Goal: Information Seeking & Learning: Learn about a topic

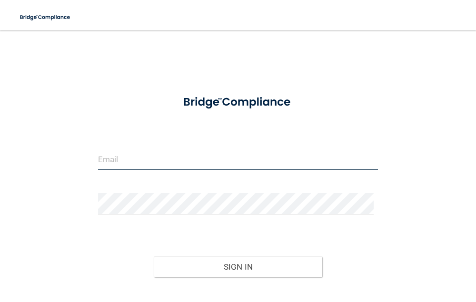
click at [136, 154] on input "email" at bounding box center [238, 159] width 280 height 21
type input "[EMAIL_ADDRESS][DOMAIN_NAME]"
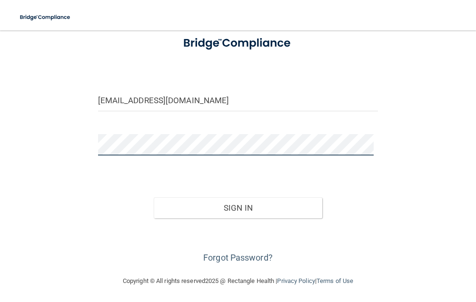
scroll to position [60, 0]
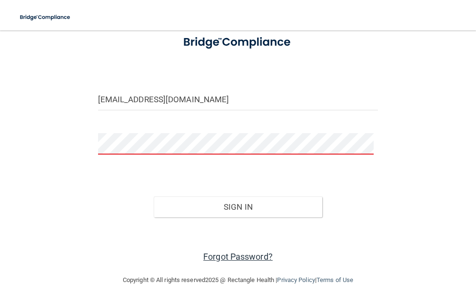
click at [236, 257] on link "Forgot Password?" at bounding box center [237, 257] width 69 height 10
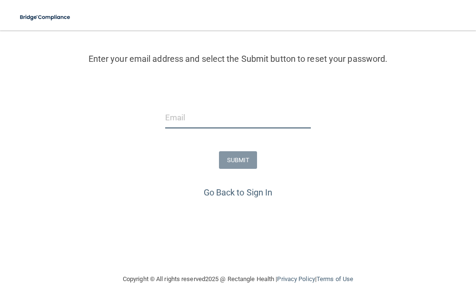
click at [193, 113] on input "email" at bounding box center [238, 117] width 146 height 21
click at [245, 190] on link "Go Back to Sign In" at bounding box center [238, 192] width 69 height 10
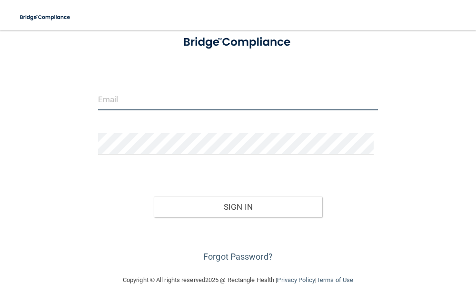
click at [136, 98] on input "email" at bounding box center [238, 99] width 280 height 21
type input "[EMAIL_ADDRESS][DOMAIN_NAME]"
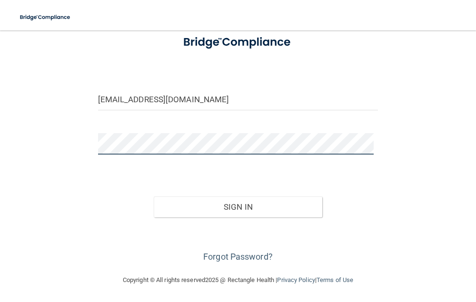
click at [154, 196] on button "Sign In" at bounding box center [238, 206] width 168 height 21
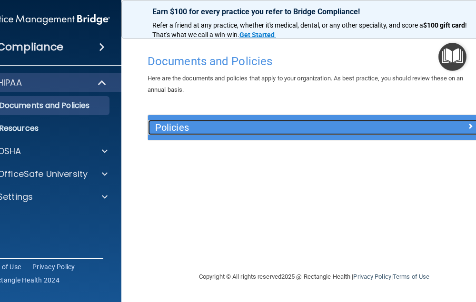
click at [471, 126] on span at bounding box center [470, 125] width 6 height 11
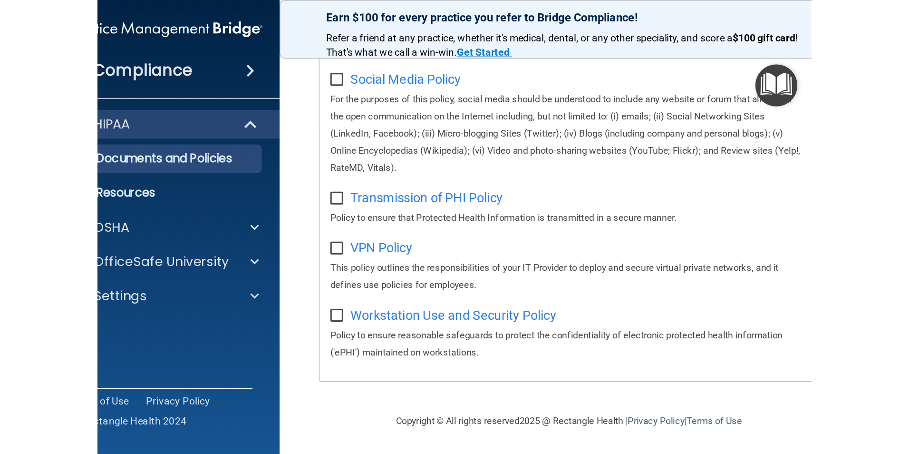
scroll to position [880, 0]
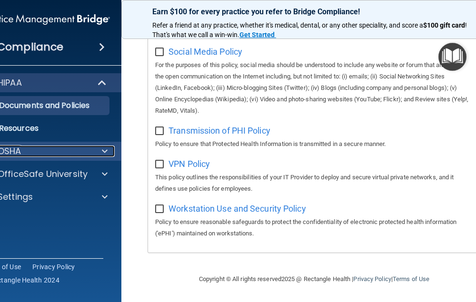
click at [30, 150] on div "OSHA" at bounding box center [32, 151] width 118 height 11
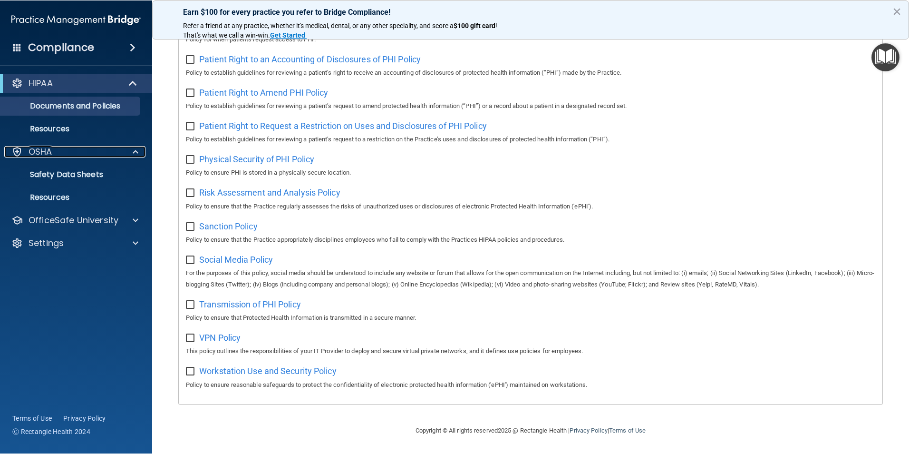
scroll to position [500, 0]
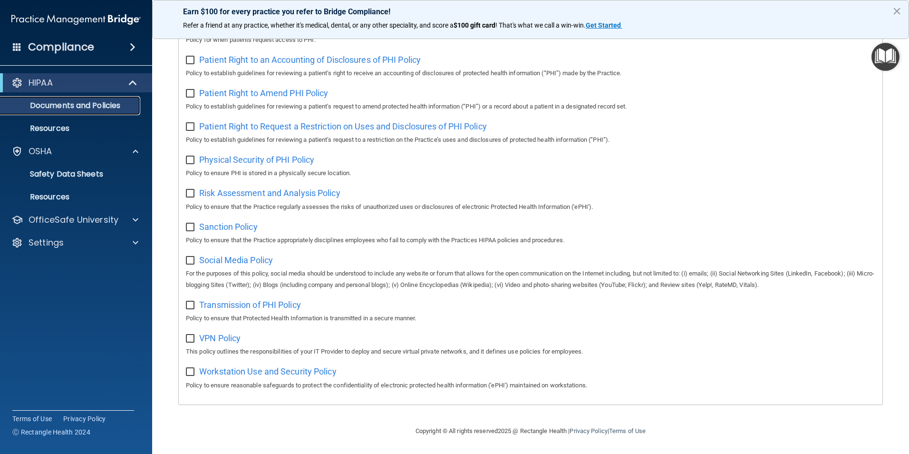
click at [91, 104] on p "Documents and Policies" at bounding box center [71, 106] width 130 height 10
click at [61, 105] on p "Documents and Policies" at bounding box center [71, 106] width 130 height 10
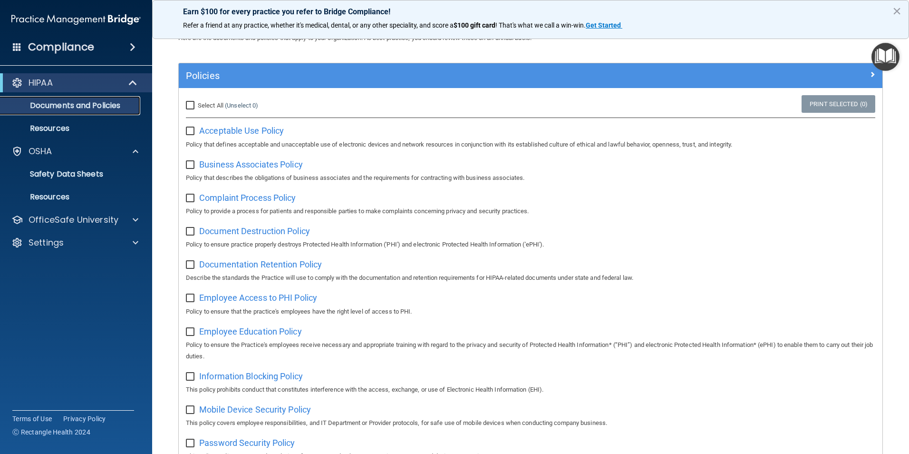
scroll to position [25, 0]
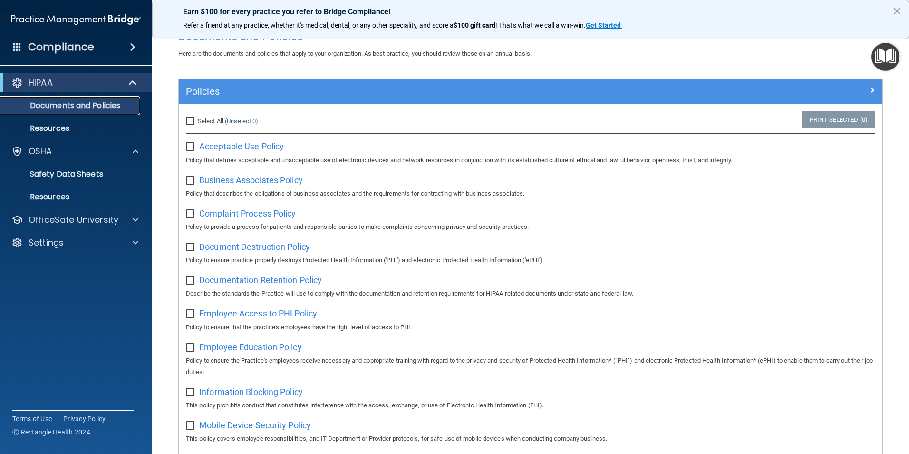
click at [106, 101] on p "Documents and Policies" at bounding box center [71, 106] width 130 height 10
click at [235, 146] on span "Acceptable Use Policy" at bounding box center [241, 146] width 85 height 10
click at [193, 147] on input "checkbox" at bounding box center [191, 147] width 11 height 8
checkbox input "true"
click at [233, 180] on span "Business Associates Policy" at bounding box center [251, 180] width 104 height 10
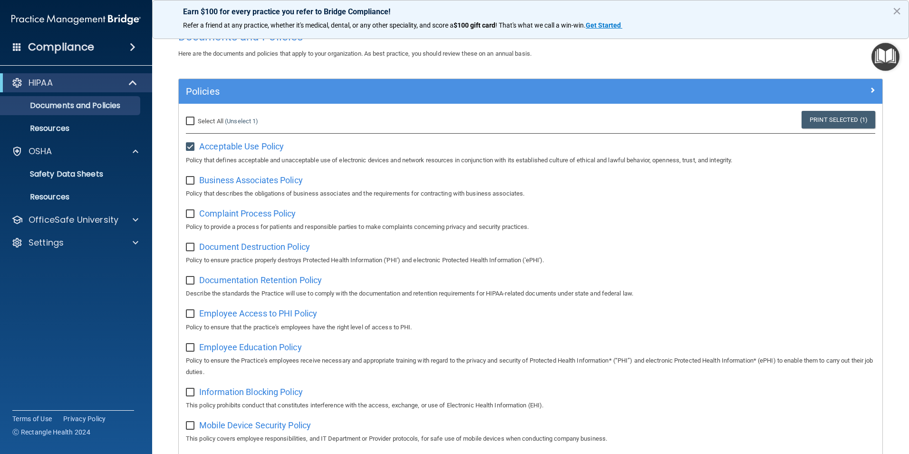
click at [193, 179] on input "checkbox" at bounding box center [191, 181] width 11 height 8
checkbox input "true"
click at [227, 214] on span "Complaint Process Policy" at bounding box center [247, 213] width 97 height 10
click at [193, 215] on input "checkbox" at bounding box center [191, 214] width 11 height 8
checkbox input "true"
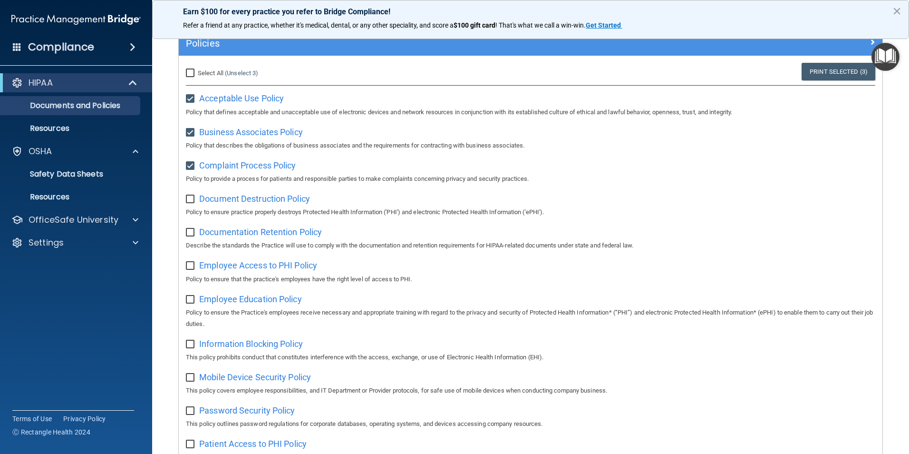
scroll to position [120, 0]
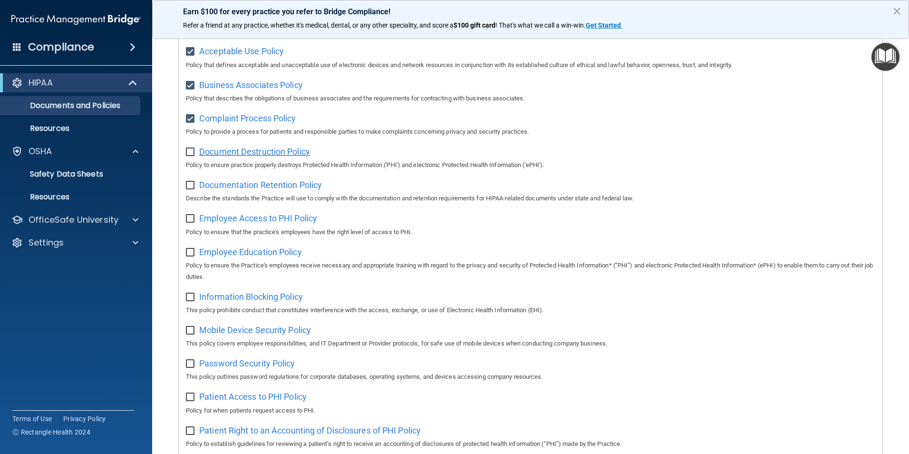
click at [232, 153] on span "Document Destruction Policy" at bounding box center [254, 151] width 111 height 10
click at [191, 154] on input "checkbox" at bounding box center [191, 152] width 11 height 8
checkbox input "true"
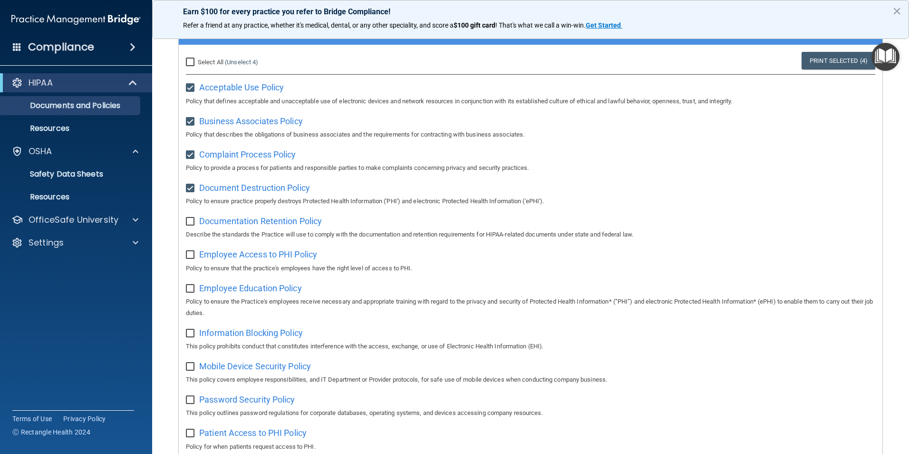
scroll to position [72, 0]
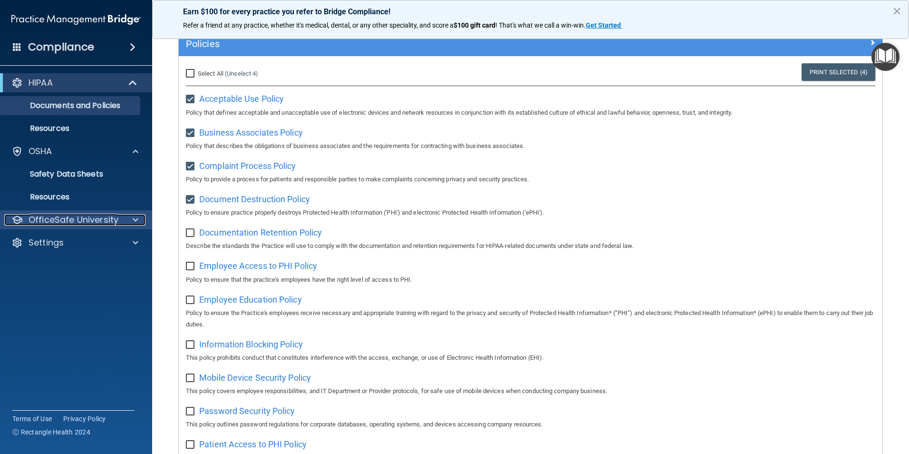
click at [135, 219] on span at bounding box center [136, 219] width 6 height 11
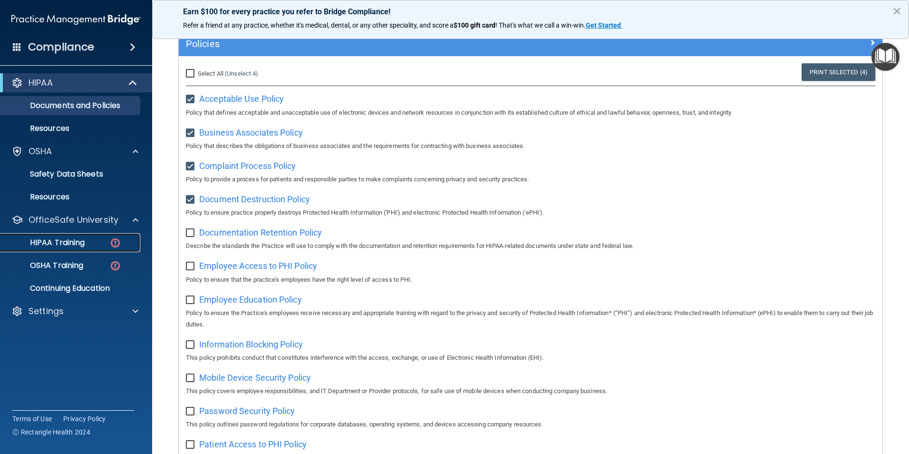
click at [77, 241] on p "HIPAA Training" at bounding box center [45, 243] width 78 height 10
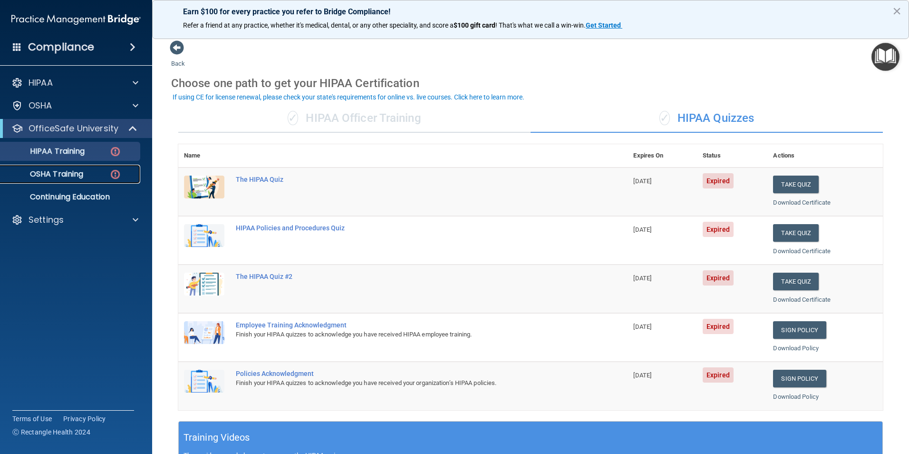
click at [81, 172] on p "OSHA Training" at bounding box center [44, 174] width 77 height 10
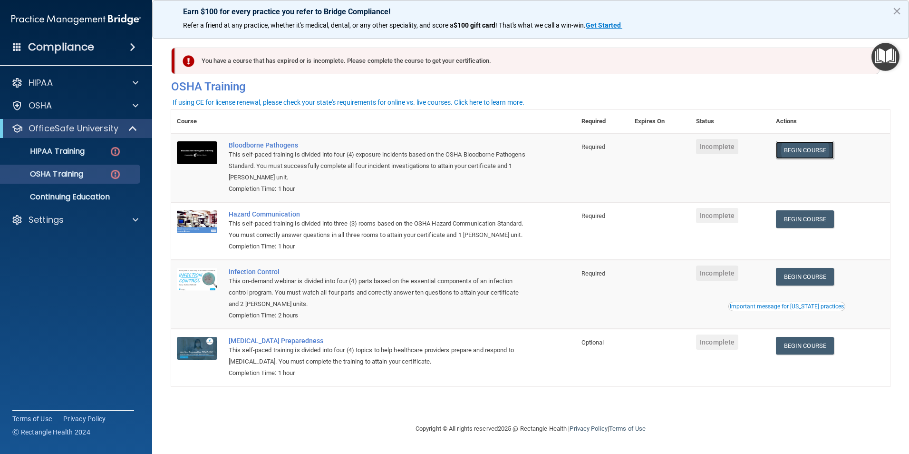
click at [475, 148] on link "Begin Course" at bounding box center [805, 150] width 58 height 18
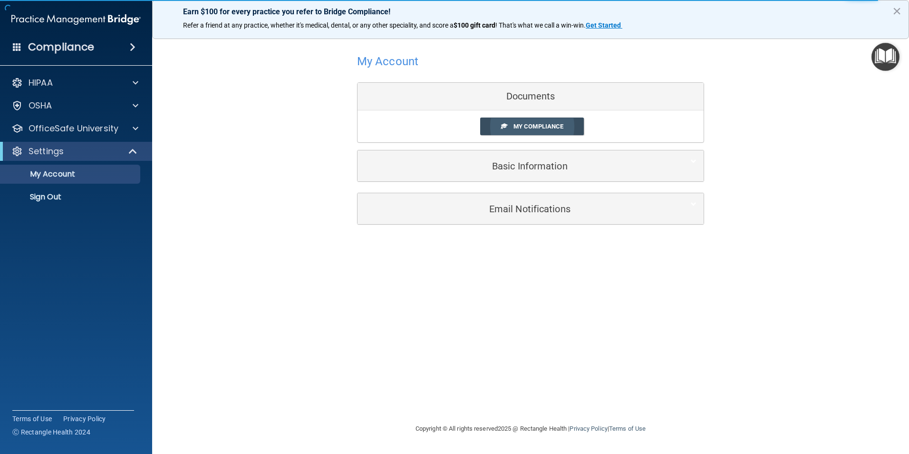
click at [531, 127] on span "My Compliance" at bounding box center [539, 126] width 50 height 7
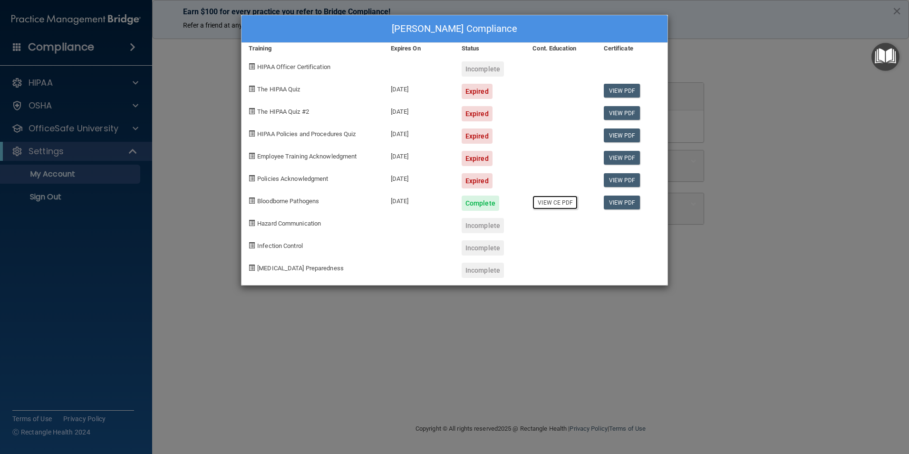
click at [567, 201] on link "View CE PDF" at bounding box center [555, 202] width 45 height 14
click at [255, 219] on div "Hazard Communication" at bounding box center [313, 222] width 142 height 22
click at [253, 223] on span at bounding box center [252, 223] width 6 height 6
click at [108, 124] on div "Karen Atkinson's Compliance Training Expires On Status Cont. Education Certific…" at bounding box center [454, 227] width 909 height 454
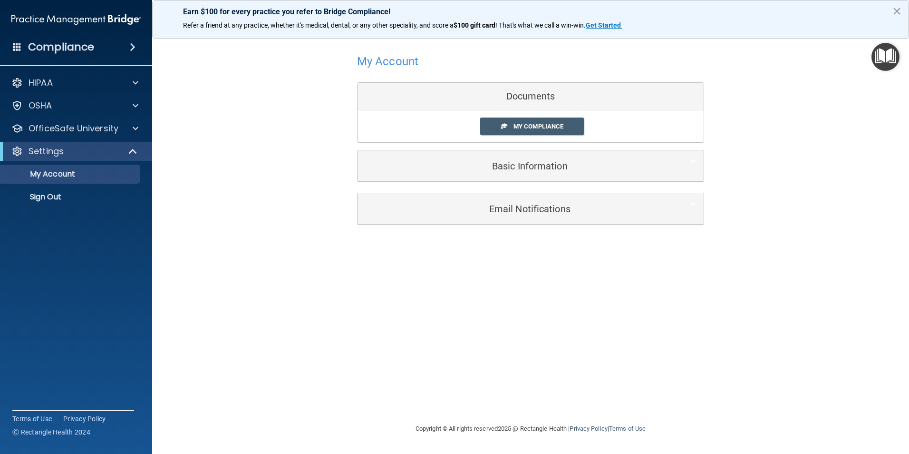
click at [894, 10] on button "×" at bounding box center [897, 10] width 9 height 15
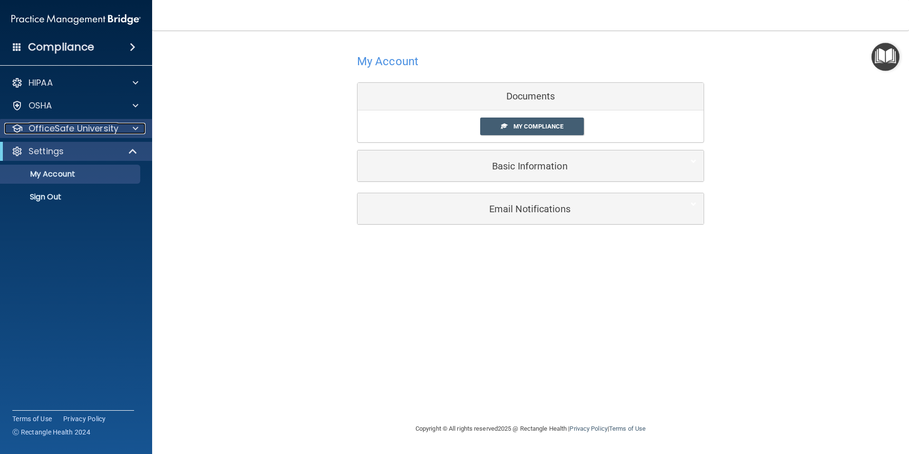
click at [73, 124] on p "OfficeSafe University" at bounding box center [74, 128] width 90 height 11
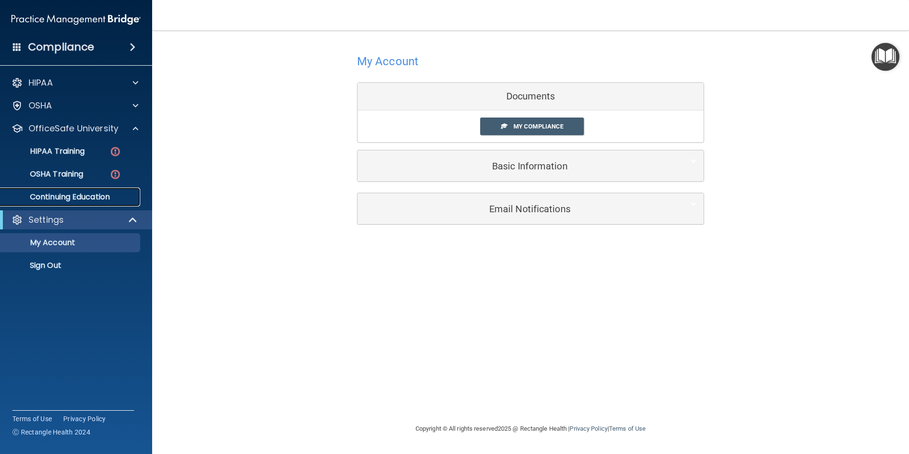
click at [76, 193] on p "Continuing Education" at bounding box center [71, 197] width 130 height 10
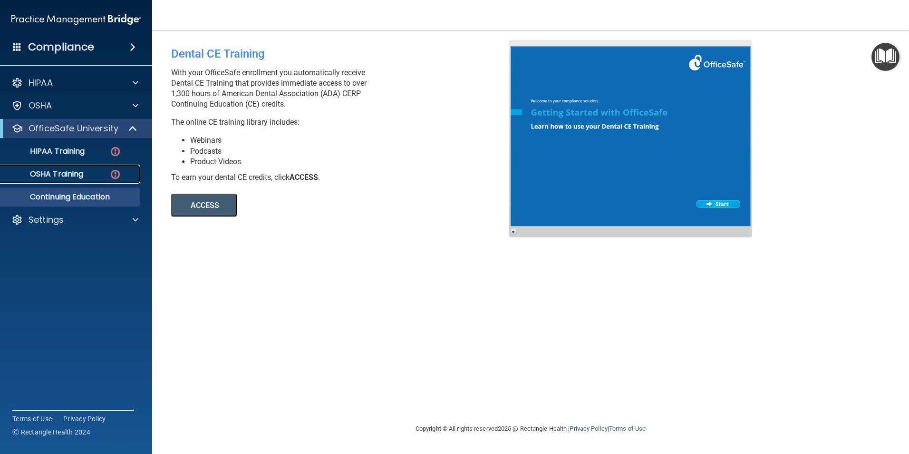
click at [66, 169] on p "OSHA Training" at bounding box center [44, 174] width 77 height 10
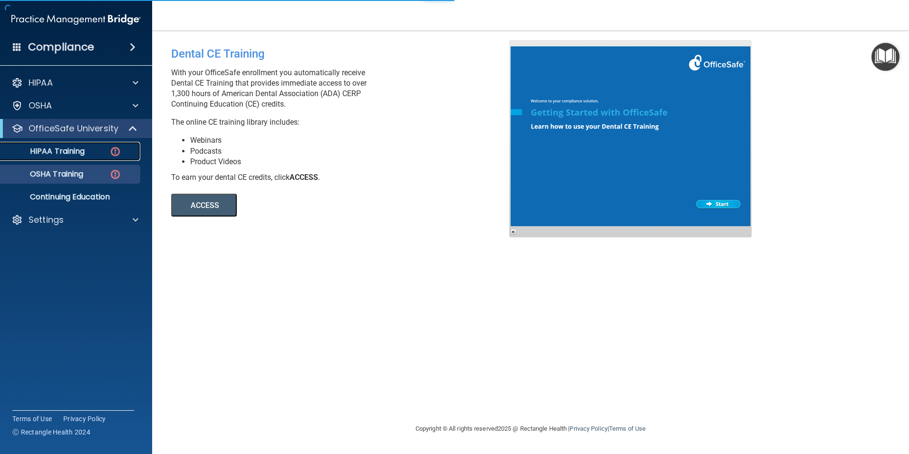
click at [73, 149] on p "HIPAA Training" at bounding box center [45, 151] width 78 height 10
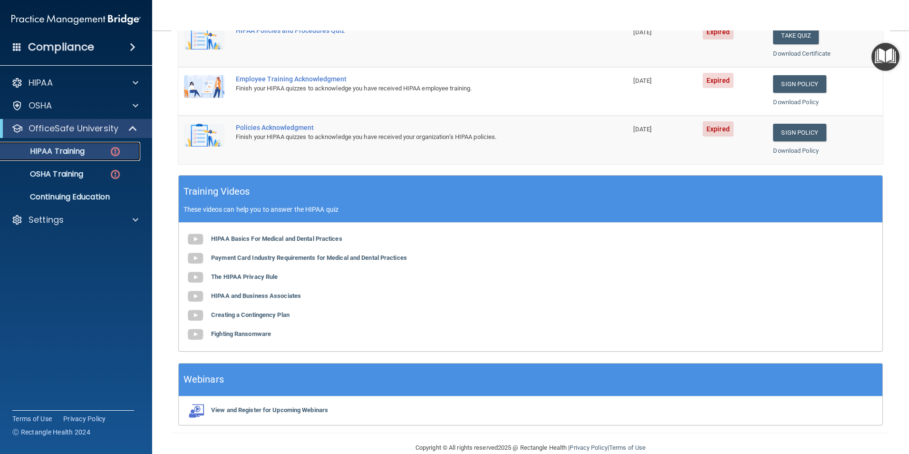
scroll to position [262, 0]
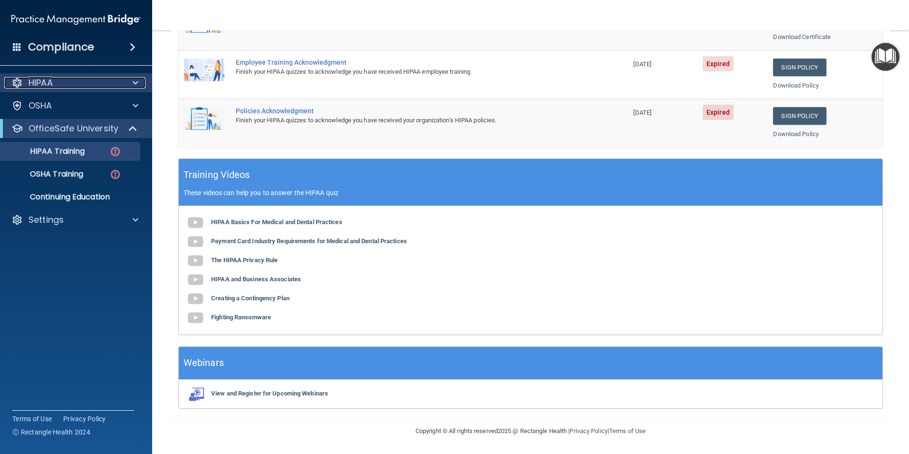
click at [39, 80] on p "HIPAA" at bounding box center [41, 82] width 24 height 11
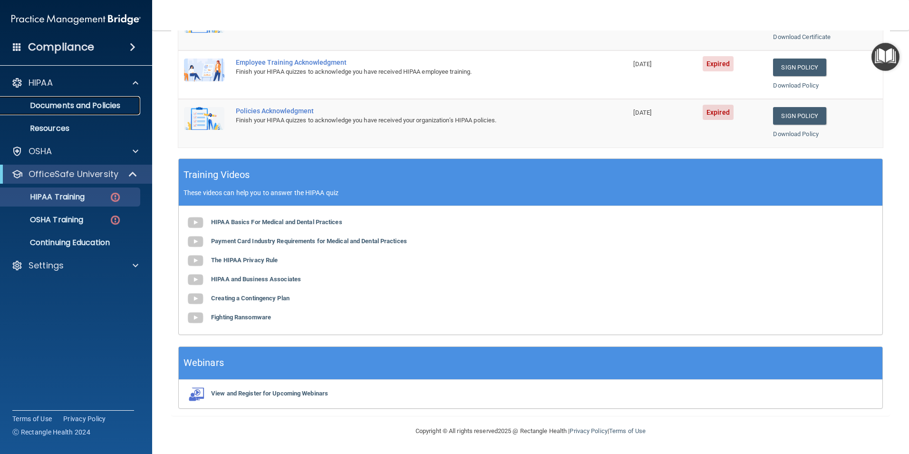
click at [64, 104] on p "Documents and Policies" at bounding box center [71, 106] width 130 height 10
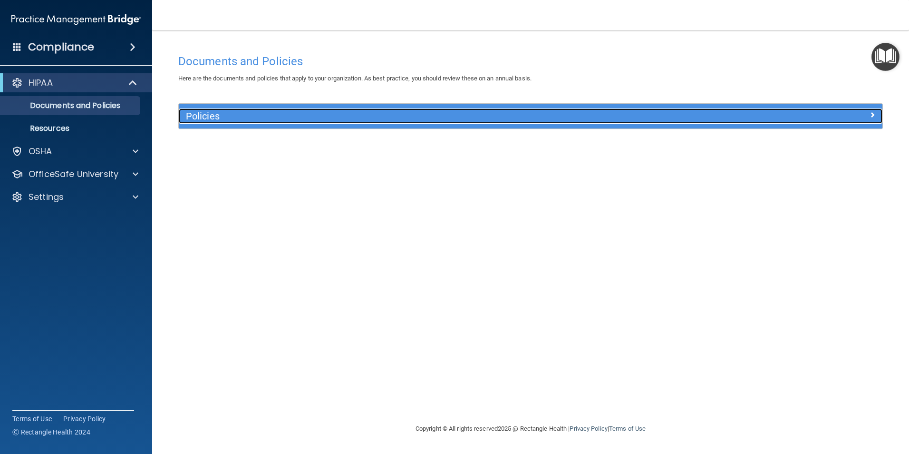
click at [871, 112] on span at bounding box center [873, 114] width 6 height 11
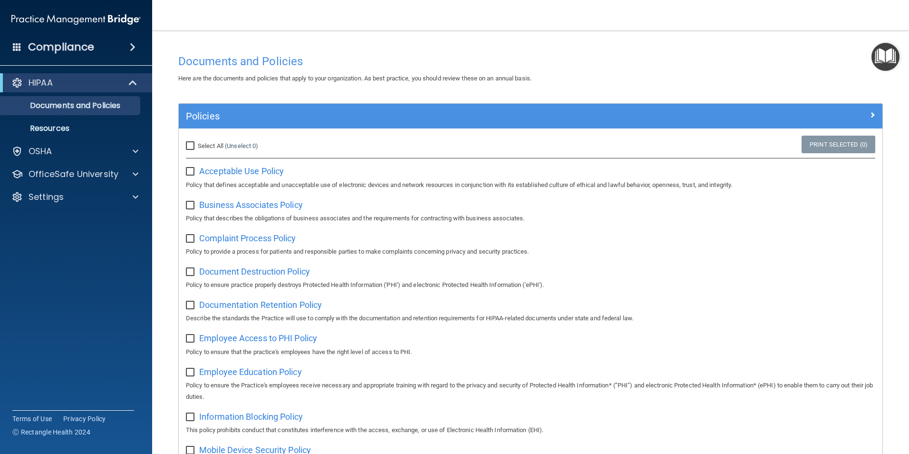
click at [192, 144] on input "Select All (Unselect 0) Unselect All" at bounding box center [191, 146] width 11 height 8
checkbox input "true"
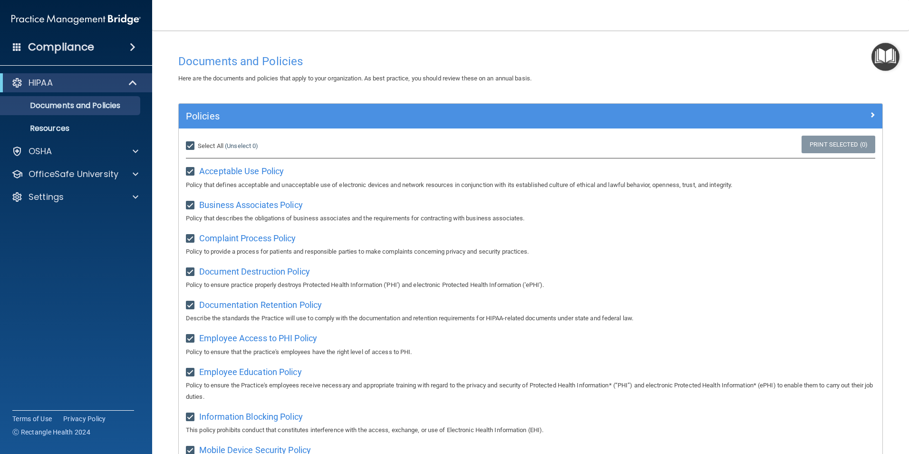
checkbox input "true"
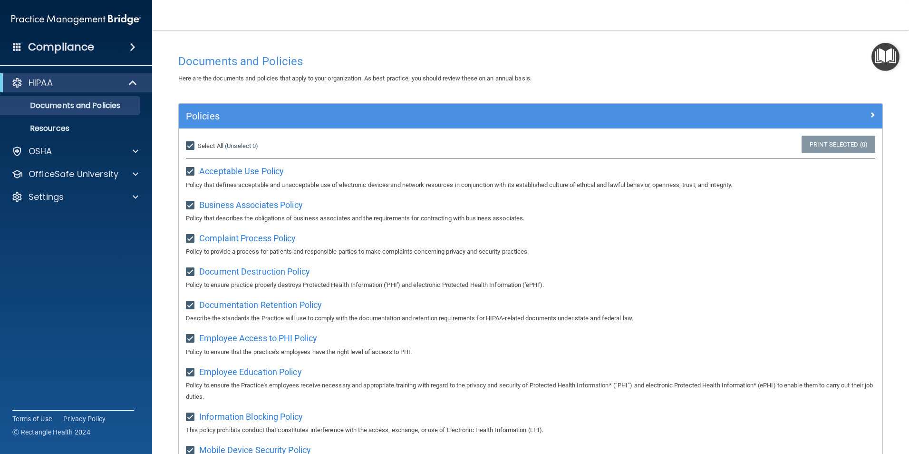
checkbox input "true"
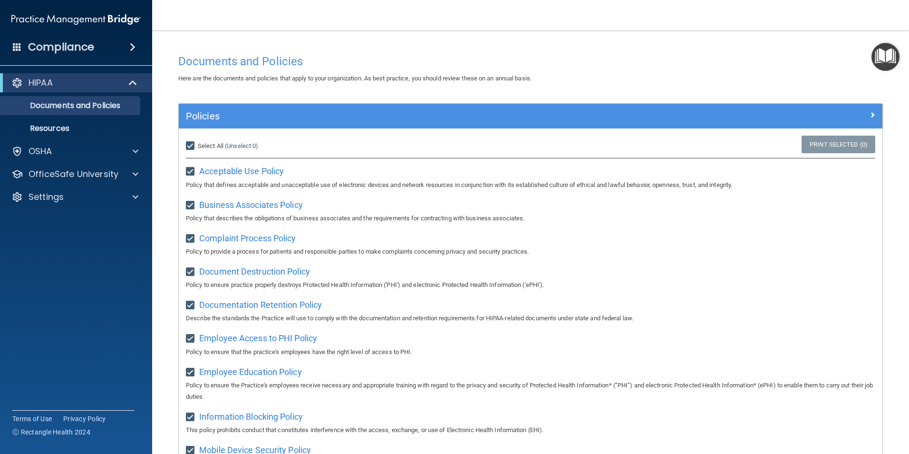
checkbox input "true"
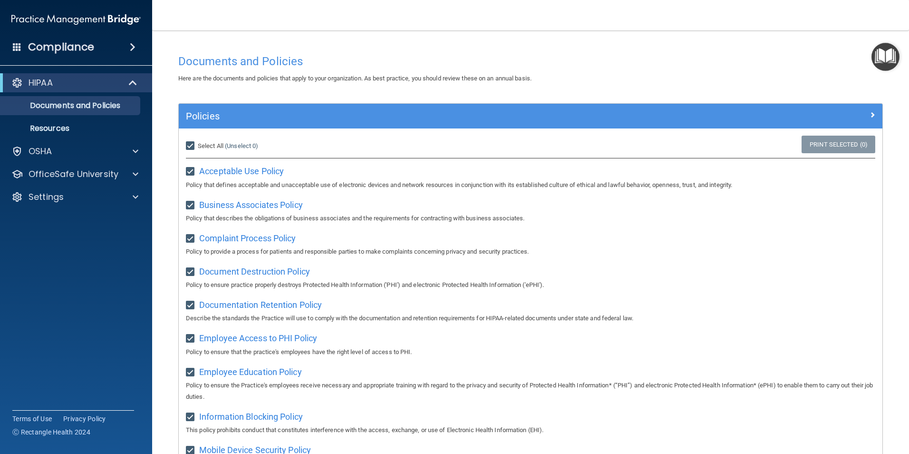
checkbox input "true"
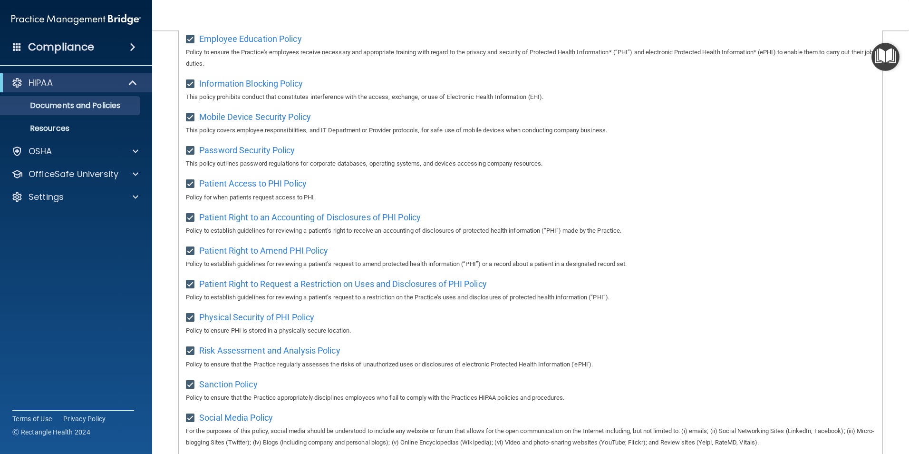
scroll to position [500, 0]
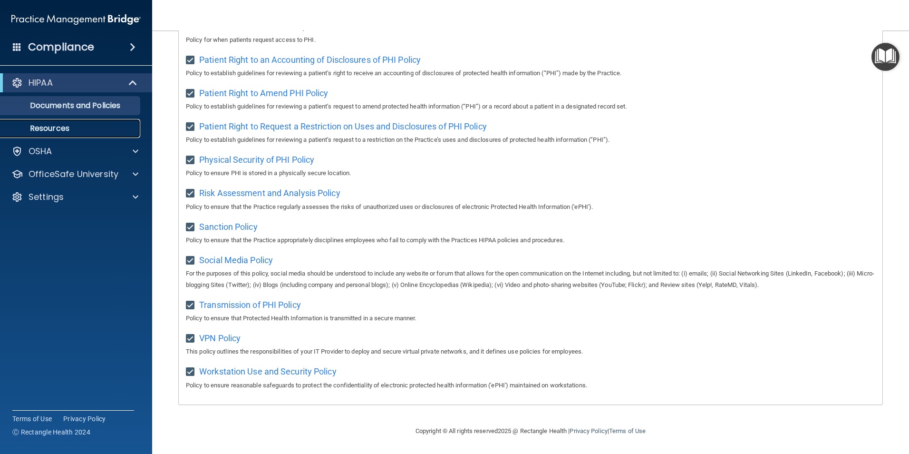
click at [62, 129] on p "Resources" at bounding box center [71, 129] width 130 height 10
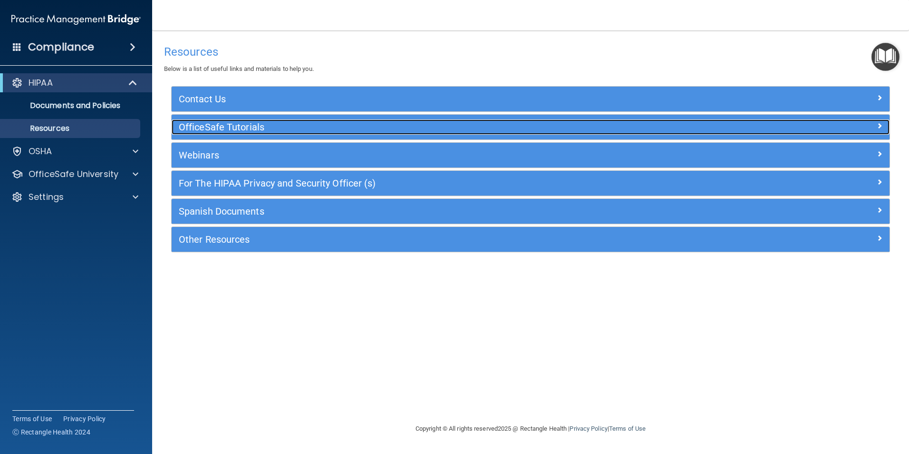
click at [251, 128] on h5 "OfficeSafe Tutorials" at bounding box center [441, 127] width 525 height 10
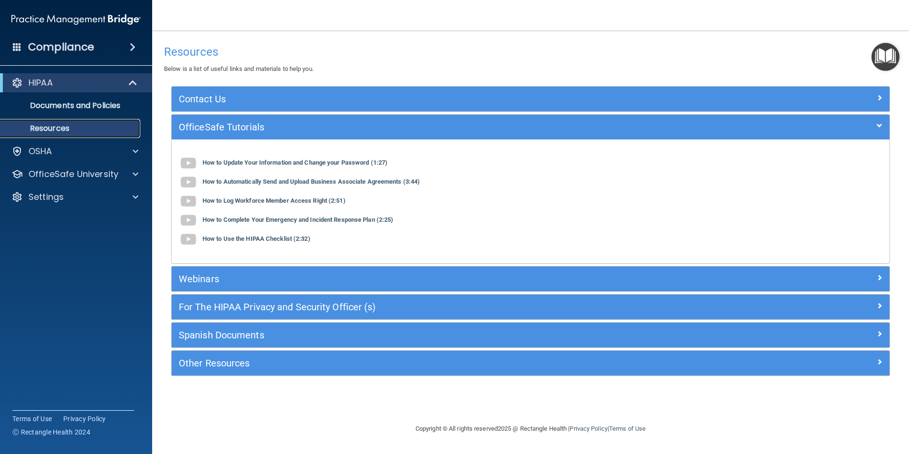
click at [70, 126] on p "Resources" at bounding box center [71, 129] width 130 height 10
click at [61, 148] on div "OSHA" at bounding box center [63, 151] width 118 height 11
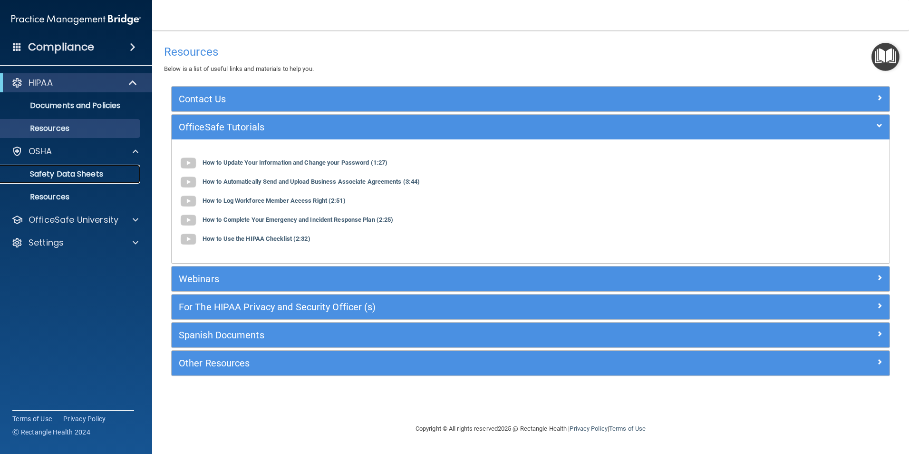
click at [71, 172] on p "Safety Data Sheets" at bounding box center [71, 174] width 130 height 10
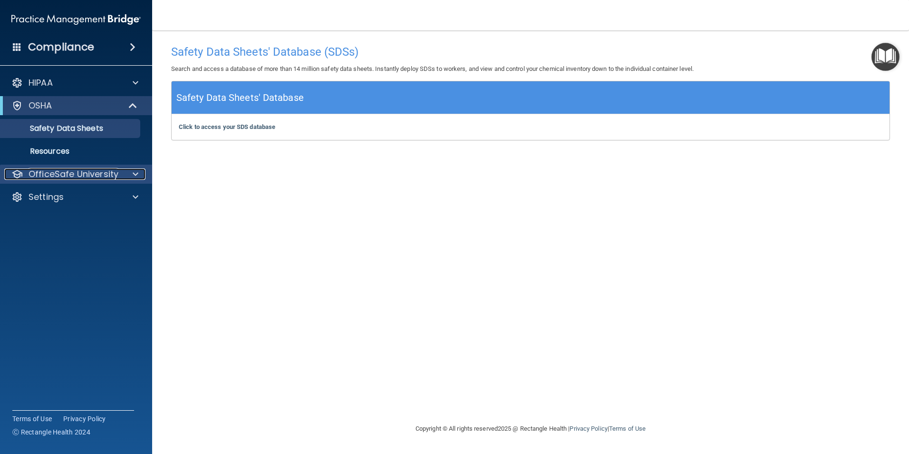
click at [74, 171] on p "OfficeSafe University" at bounding box center [74, 173] width 90 height 11
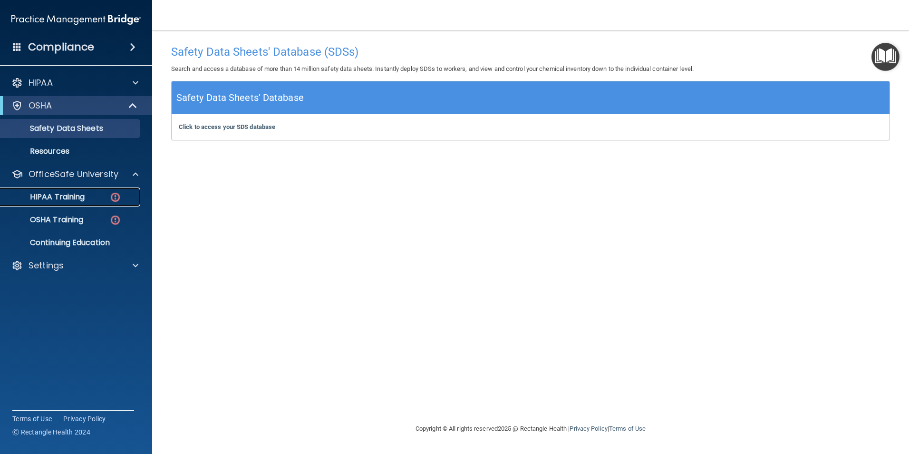
click at [61, 194] on p "HIPAA Training" at bounding box center [45, 197] width 78 height 10
click at [61, 194] on ul "HIPAA Training OSHA Training Continuing Education" at bounding box center [76, 218] width 172 height 68
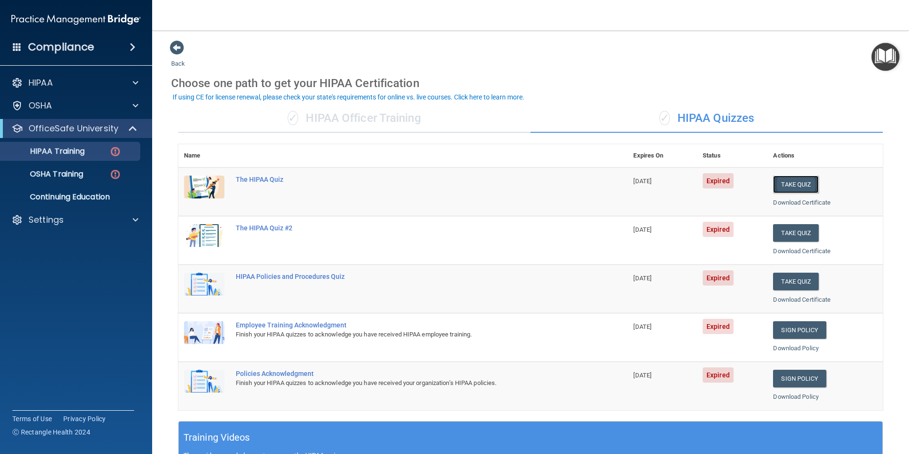
click at [792, 185] on button "Take Quiz" at bounding box center [796, 184] width 46 height 18
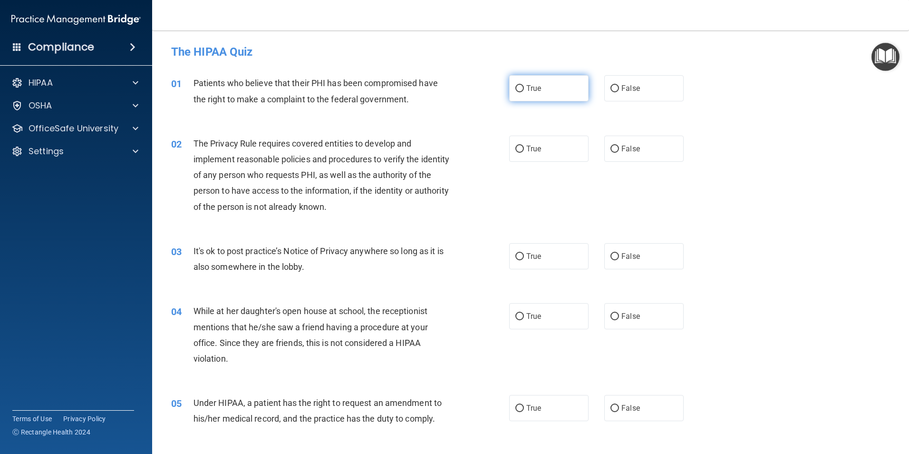
click at [517, 86] on input "True" at bounding box center [519, 88] width 9 height 7
radio input "true"
click at [515, 151] on input "True" at bounding box center [519, 149] width 9 height 7
radio input "true"
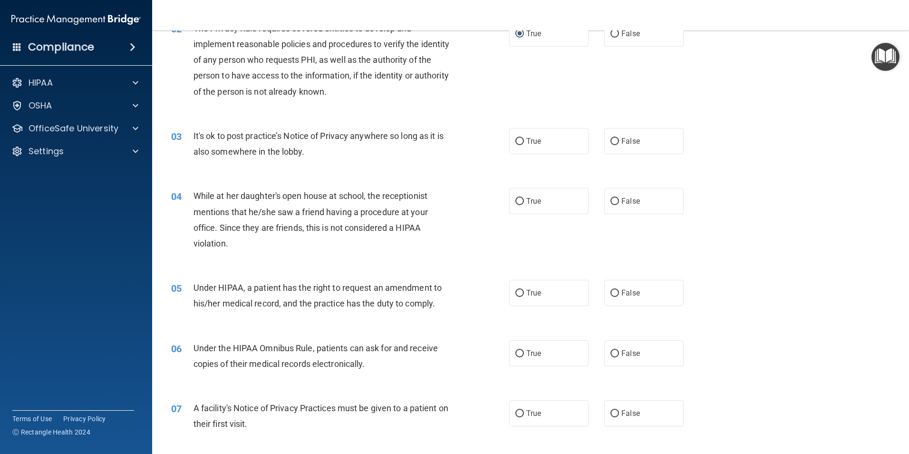
scroll to position [143, 0]
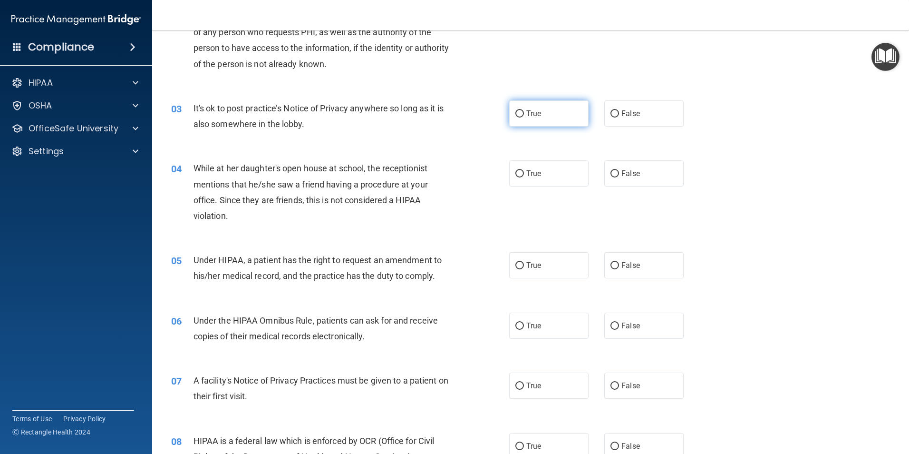
click at [517, 112] on input "True" at bounding box center [519, 113] width 9 height 7
radio input "true"
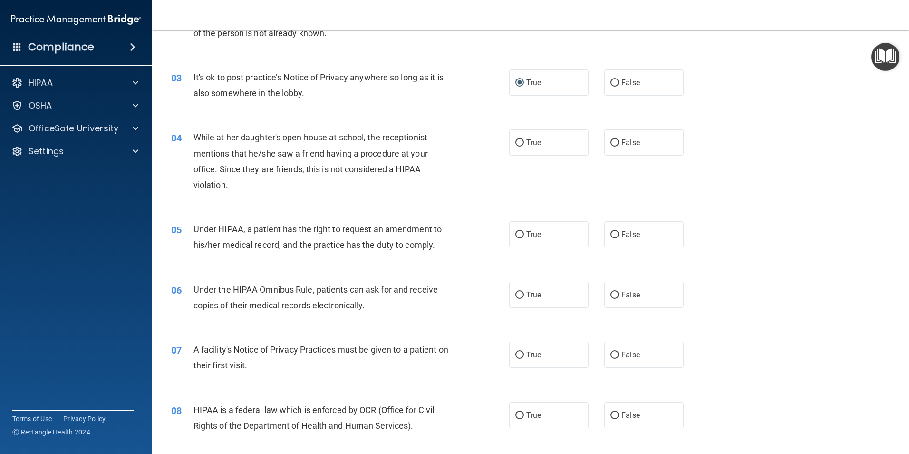
scroll to position [190, 0]
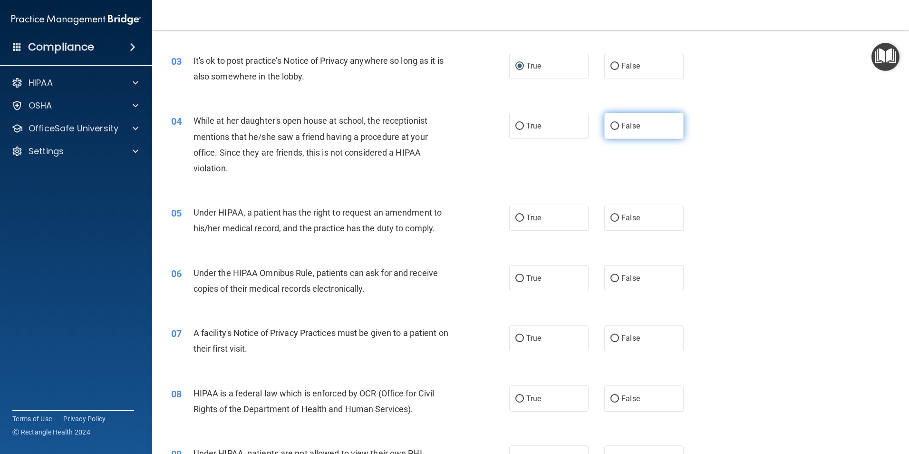
click at [611, 125] on input "False" at bounding box center [615, 126] width 9 height 7
radio input "true"
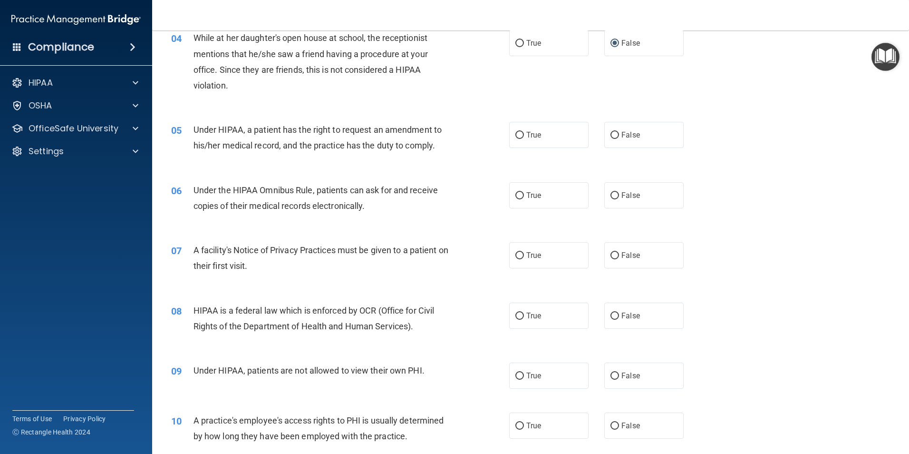
scroll to position [285, 0]
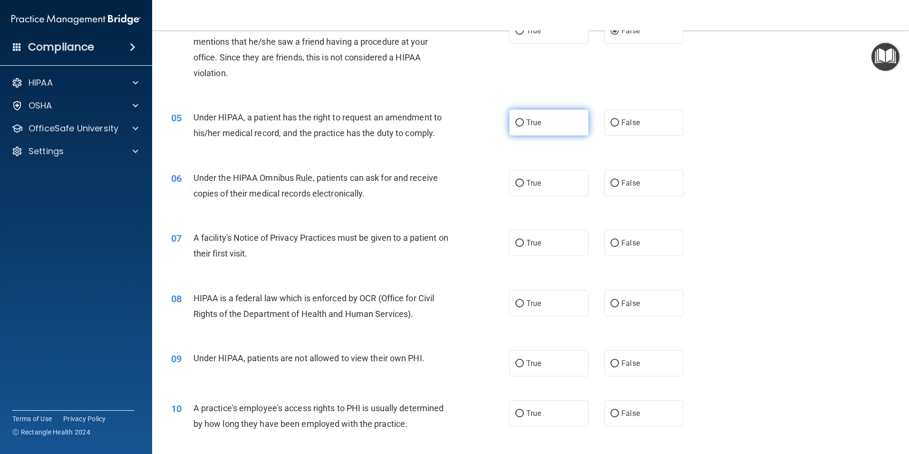
click at [516, 121] on input "True" at bounding box center [519, 122] width 9 height 7
radio input "true"
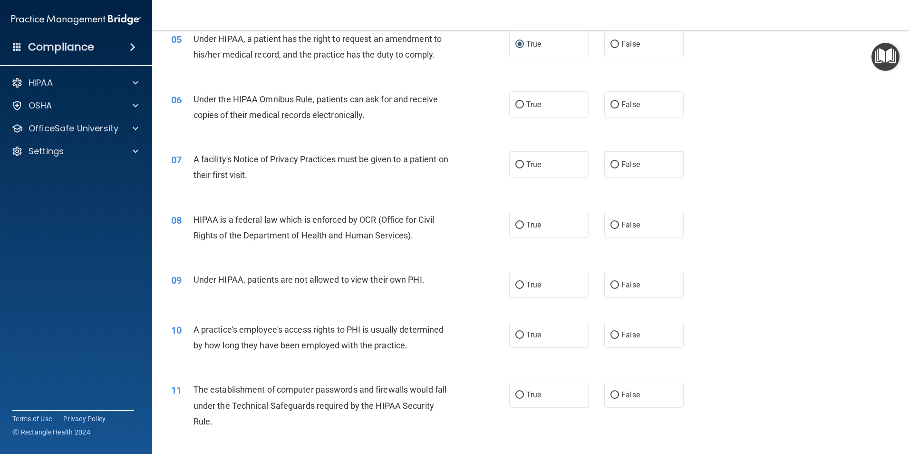
scroll to position [380, 0]
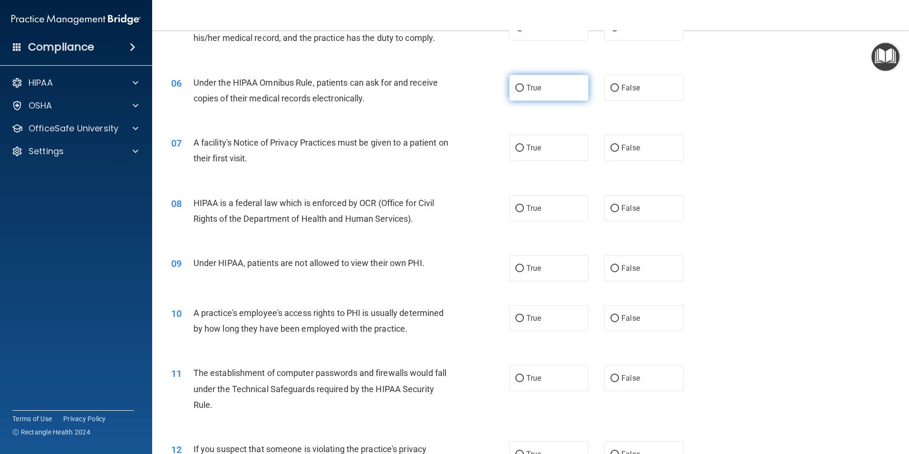
click at [515, 88] on input "True" at bounding box center [519, 88] width 9 height 7
radio input "true"
click at [518, 147] on input "True" at bounding box center [519, 148] width 9 height 7
radio input "true"
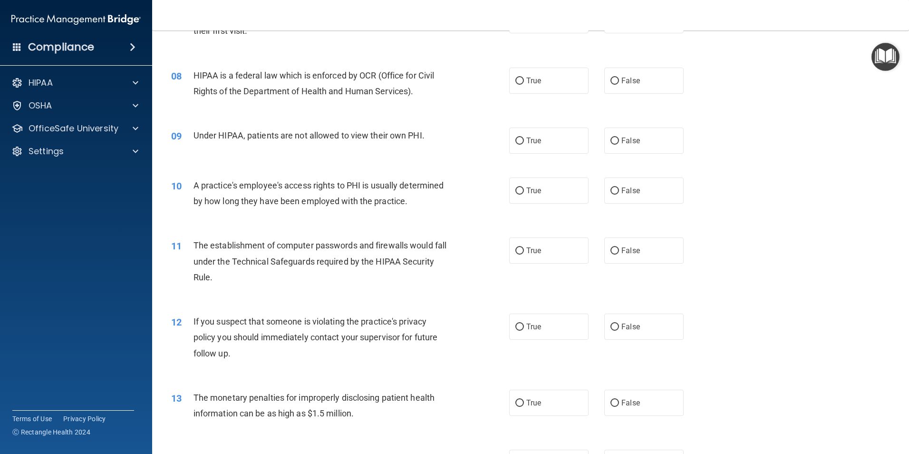
scroll to position [523, 0]
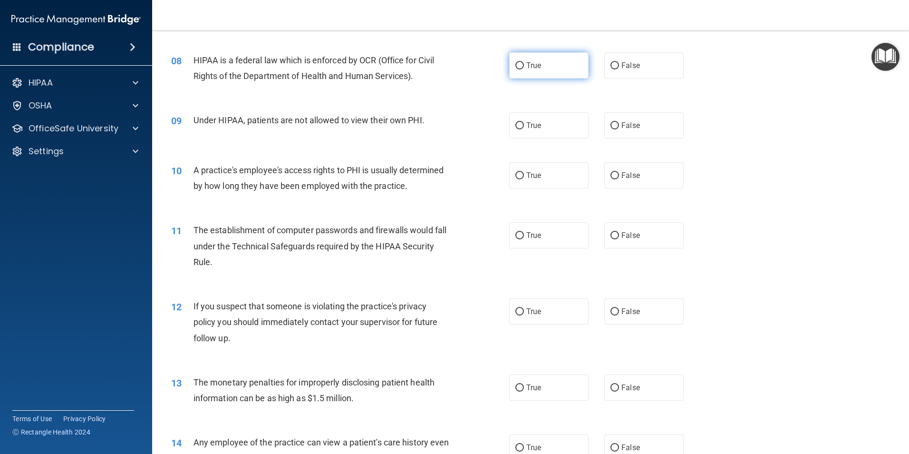
click at [516, 68] on input "True" at bounding box center [519, 65] width 9 height 7
radio input "true"
click at [612, 122] on input "False" at bounding box center [615, 125] width 9 height 7
radio input "true"
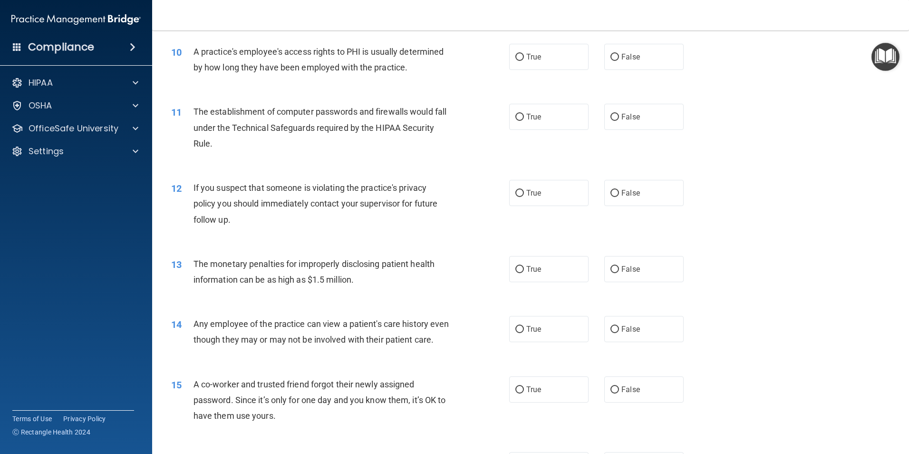
scroll to position [666, 0]
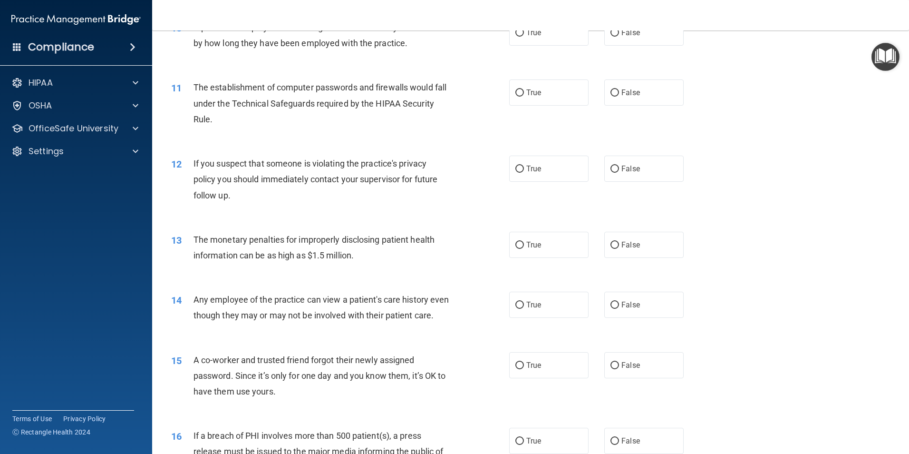
drag, startPoint x: 379, startPoint y: 145, endPoint x: 700, endPoint y: 116, distance: 322.3
click at [700, 116] on div "11 The establishment of computer passwords and firewalls would fall under the T…" at bounding box center [530, 106] width 733 height 76
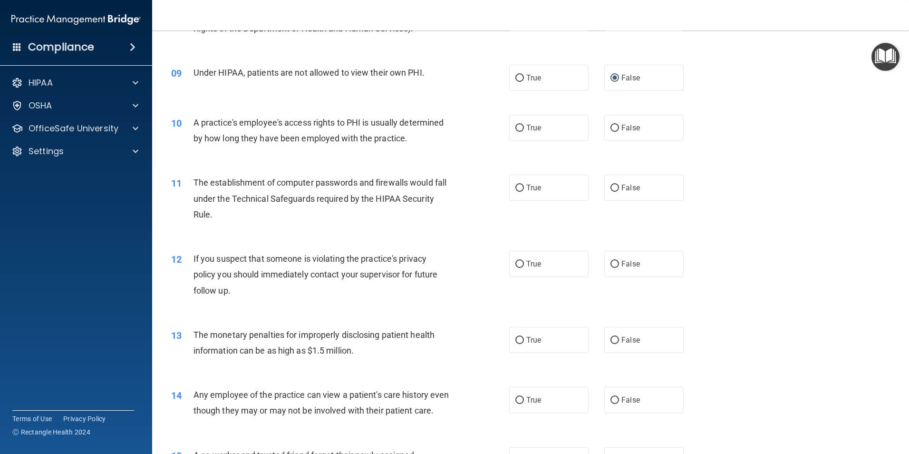
scroll to position [618, 0]
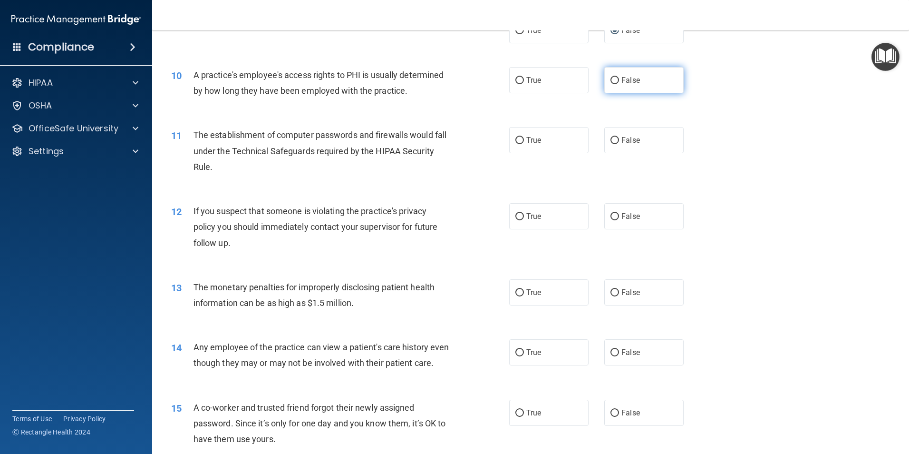
click at [611, 81] on input "False" at bounding box center [615, 80] width 9 height 7
radio input "true"
click at [515, 137] on input "True" at bounding box center [519, 140] width 9 height 7
radio input "true"
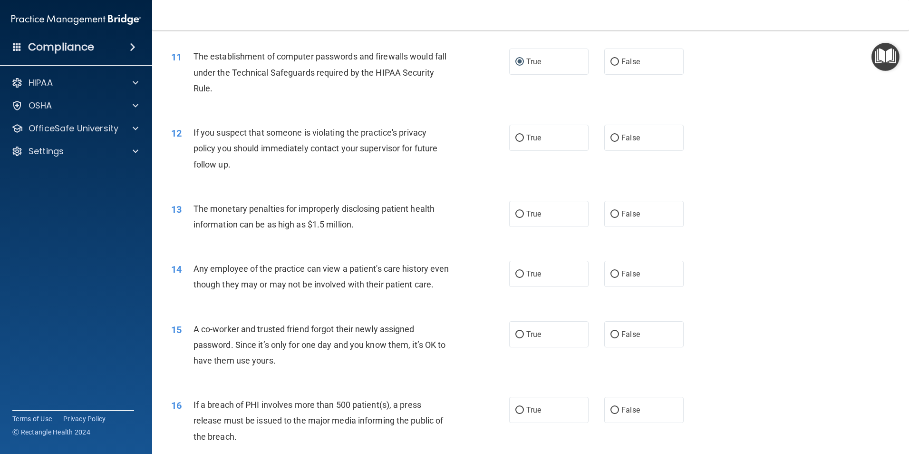
scroll to position [713, 0]
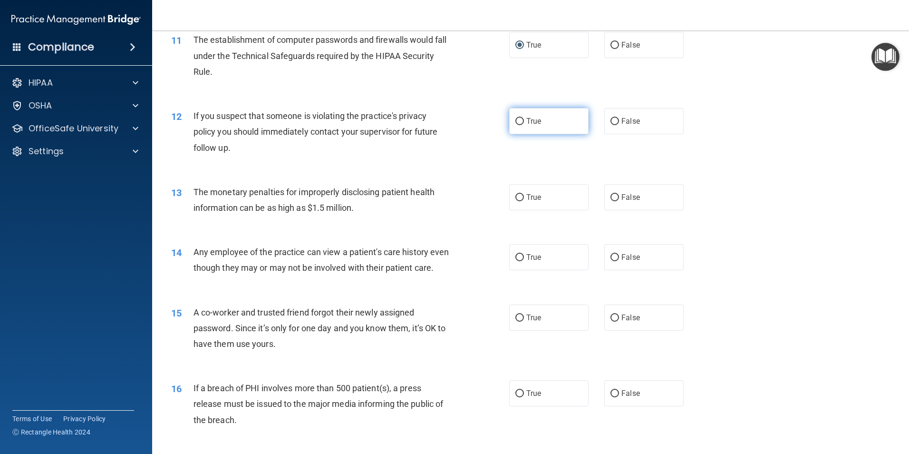
click at [516, 122] on input "True" at bounding box center [519, 121] width 9 height 7
radio input "true"
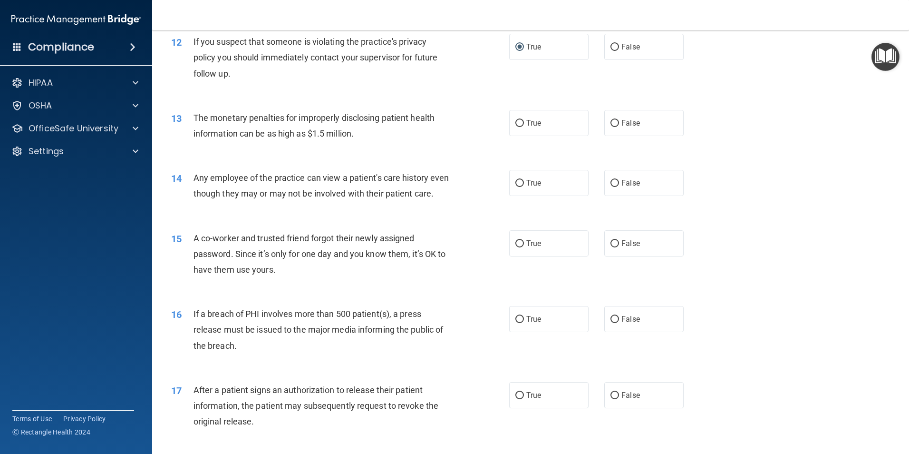
scroll to position [808, 0]
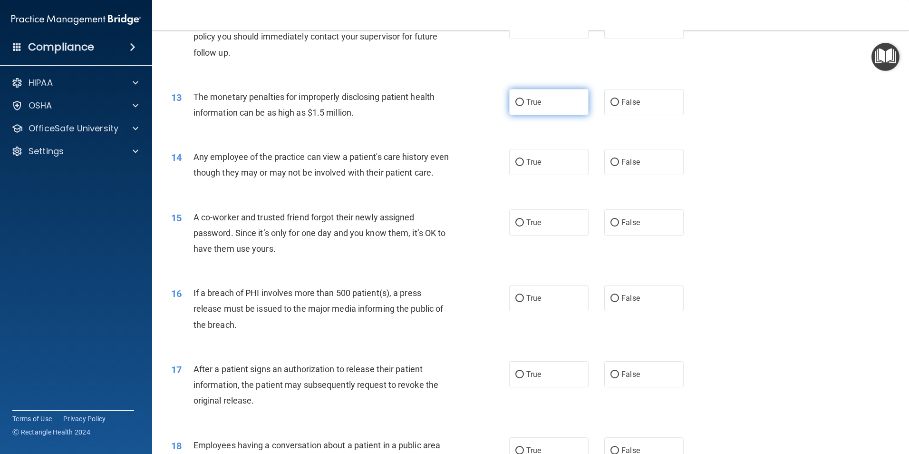
click at [521, 103] on label "True" at bounding box center [548, 102] width 79 height 26
click at [521, 103] on input "True" at bounding box center [519, 102] width 9 height 7
radio input "true"
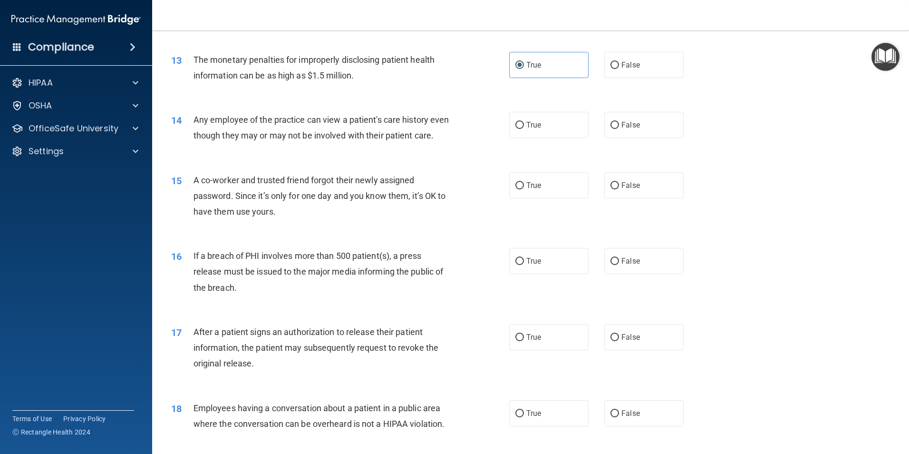
scroll to position [904, 0]
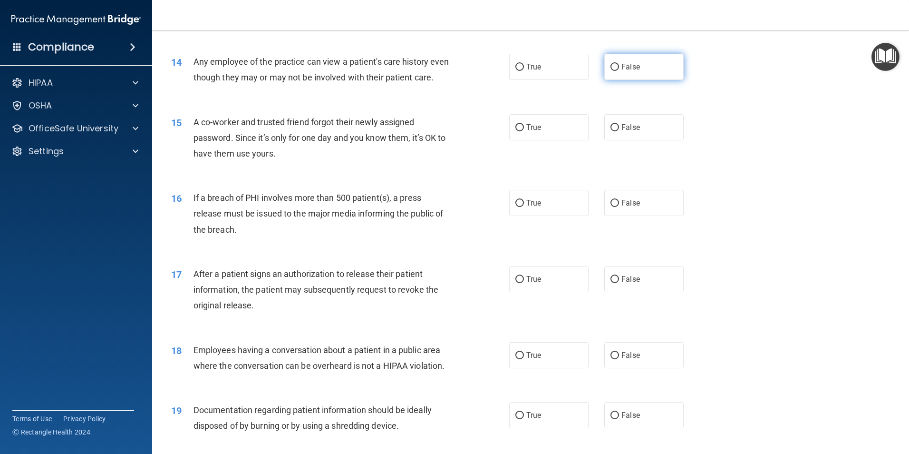
click at [612, 64] on input "False" at bounding box center [615, 67] width 9 height 7
radio input "true"
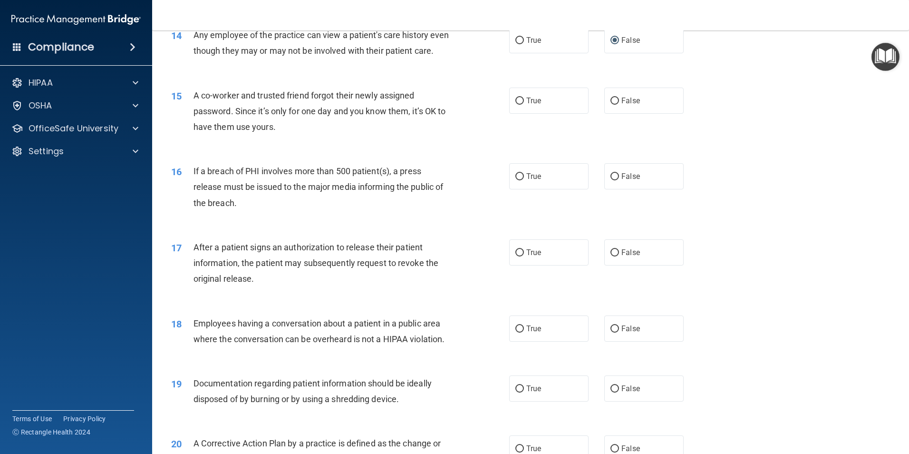
scroll to position [951, 0]
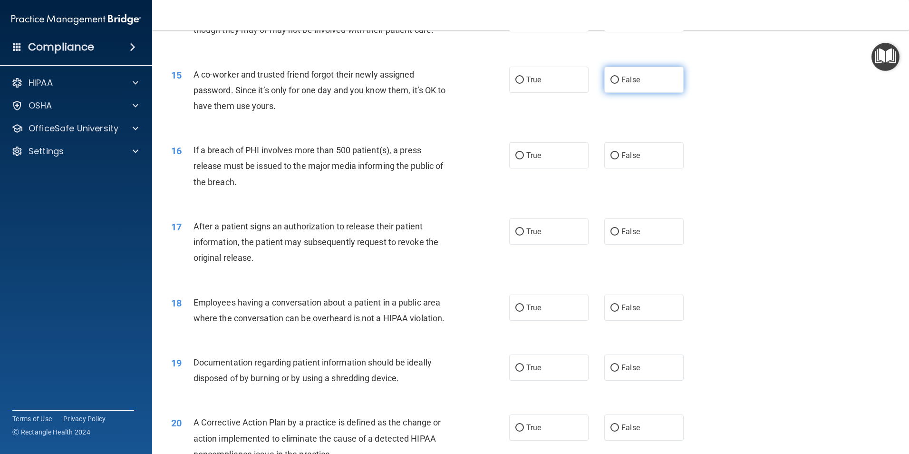
click at [611, 84] on input "False" at bounding box center [615, 80] width 9 height 7
radio input "true"
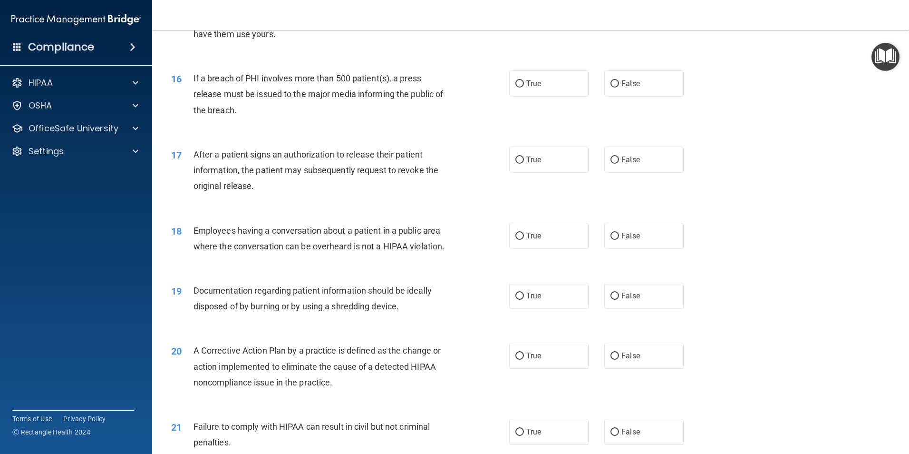
scroll to position [1046, 0]
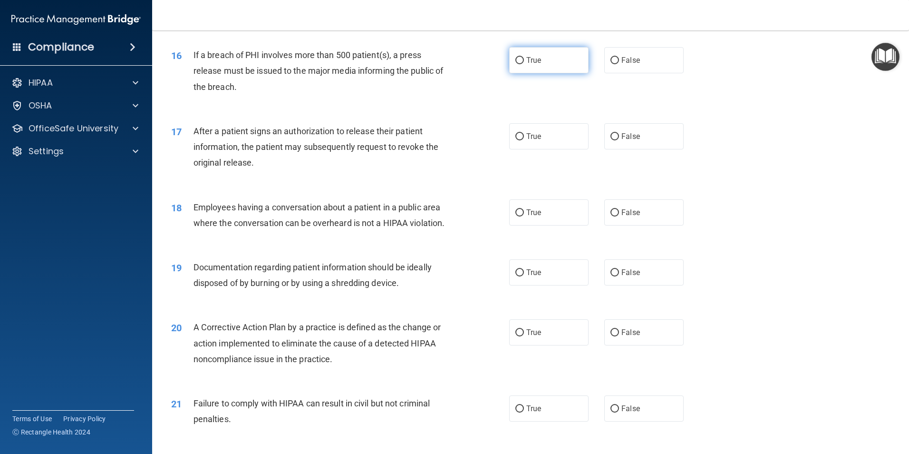
click at [517, 64] on input "True" at bounding box center [519, 60] width 9 height 7
radio input "true"
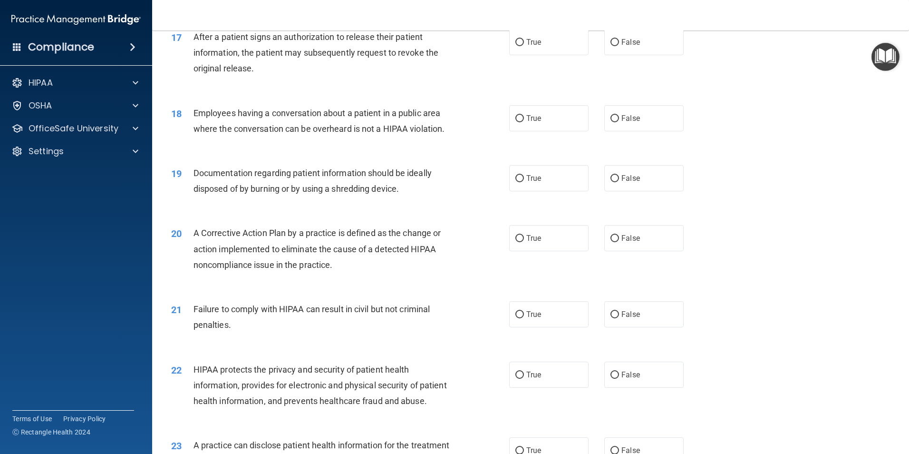
scroll to position [1141, 0]
click at [516, 45] on input "True" at bounding box center [519, 41] width 9 height 7
radio input "true"
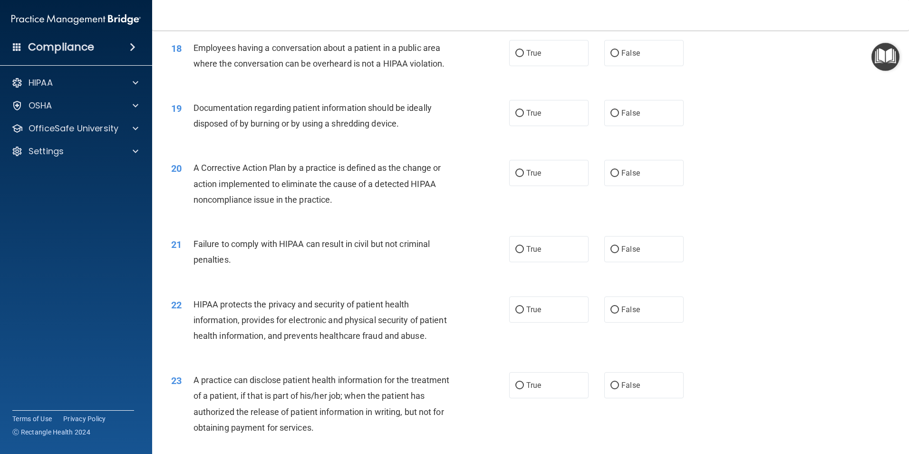
scroll to position [1189, 0]
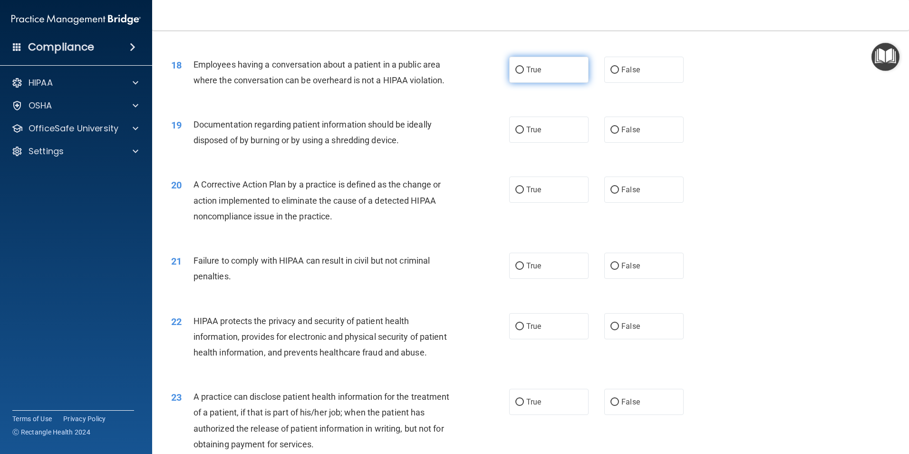
click at [517, 74] on input "True" at bounding box center [519, 70] width 9 height 7
radio input "true"
click at [515, 134] on input "True" at bounding box center [519, 129] width 9 height 7
radio input "true"
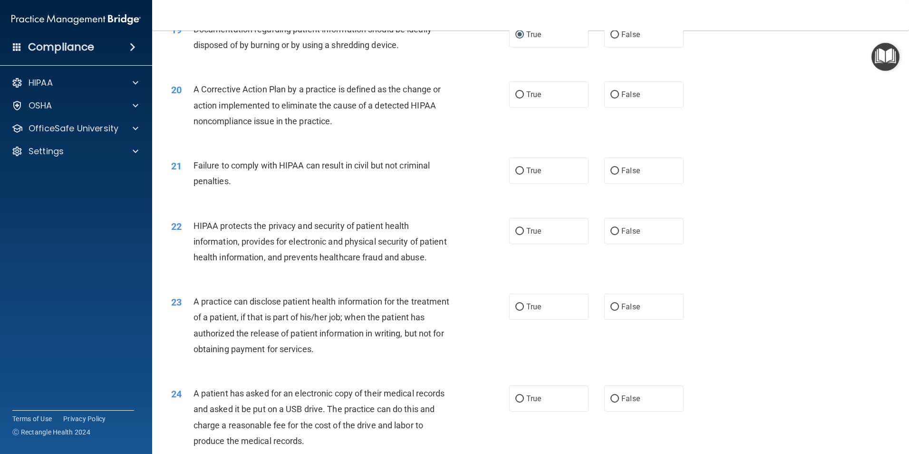
scroll to position [1332, 0]
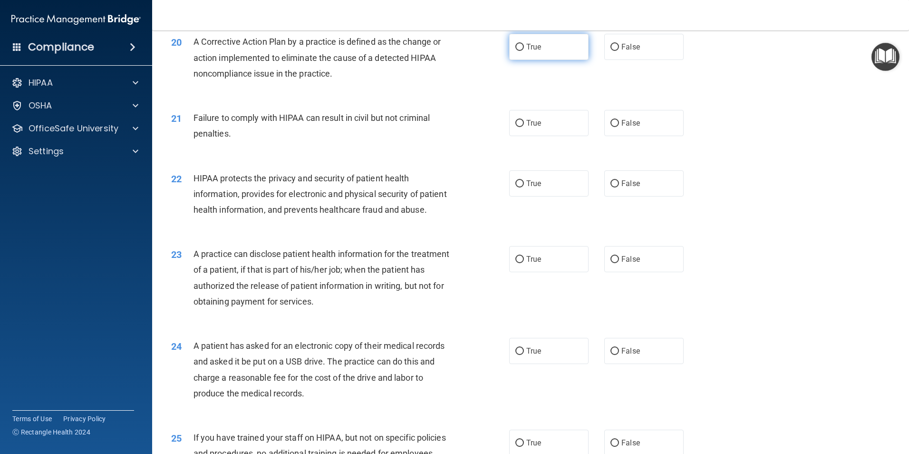
click at [516, 51] on input "True" at bounding box center [519, 47] width 9 height 7
radio input "true"
click at [611, 127] on input "False" at bounding box center [615, 123] width 9 height 7
radio input "true"
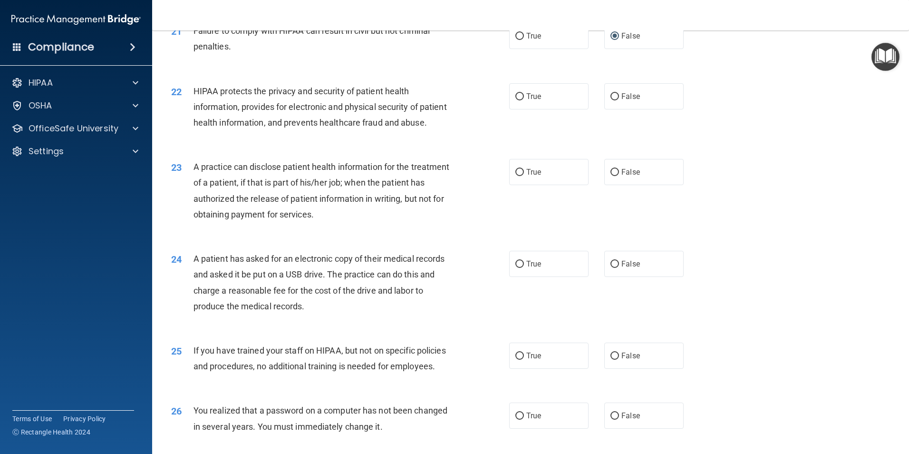
scroll to position [1427, 0]
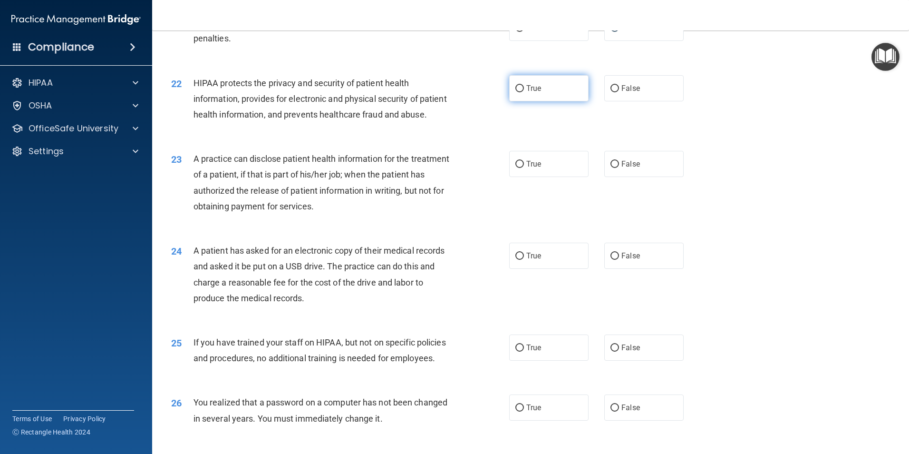
click at [517, 92] on input "True" at bounding box center [519, 88] width 9 height 7
radio input "true"
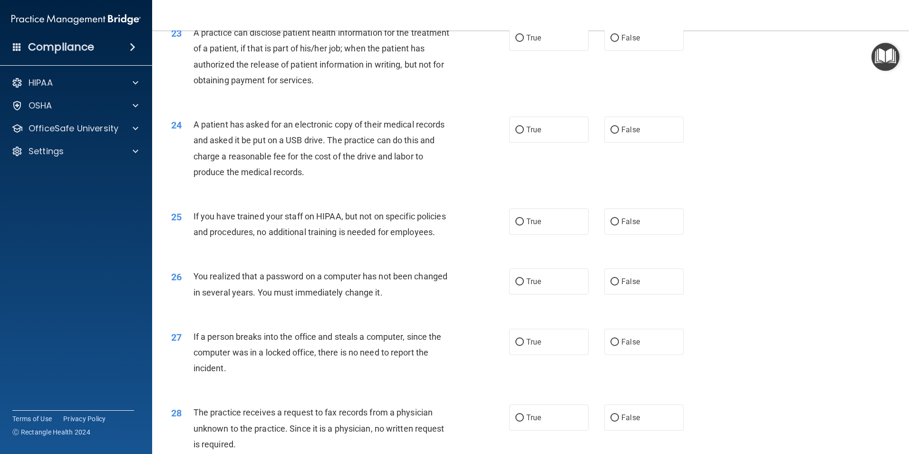
scroll to position [1569, 0]
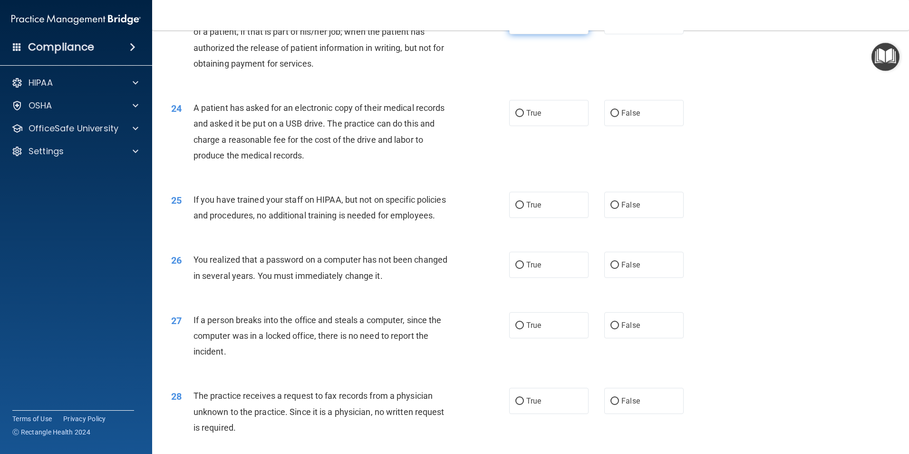
drag, startPoint x: 517, startPoint y: 51, endPoint x: 521, endPoint y: 48, distance: 5.7
click at [517, 25] on input "True" at bounding box center [519, 21] width 9 height 7
radio input "true"
drag, startPoint x: 519, startPoint y: 146, endPoint x: 517, endPoint y: 138, distance: 7.4
click at [518, 117] on input "True" at bounding box center [519, 113] width 9 height 7
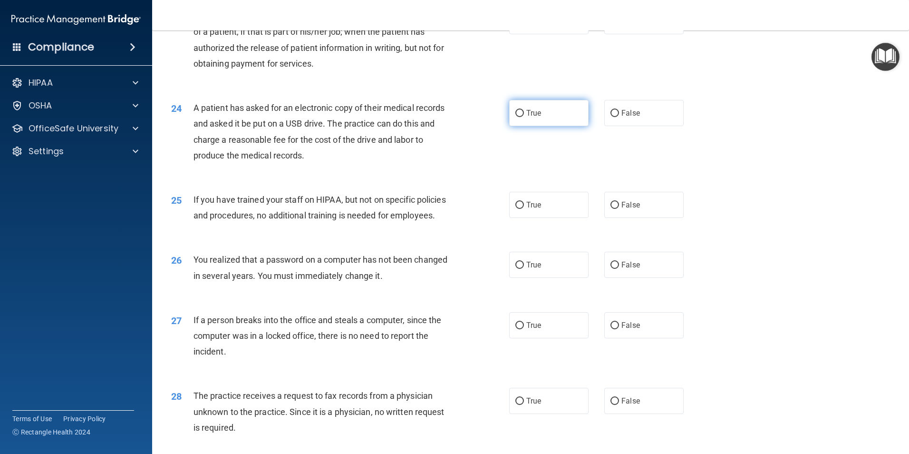
radio input "true"
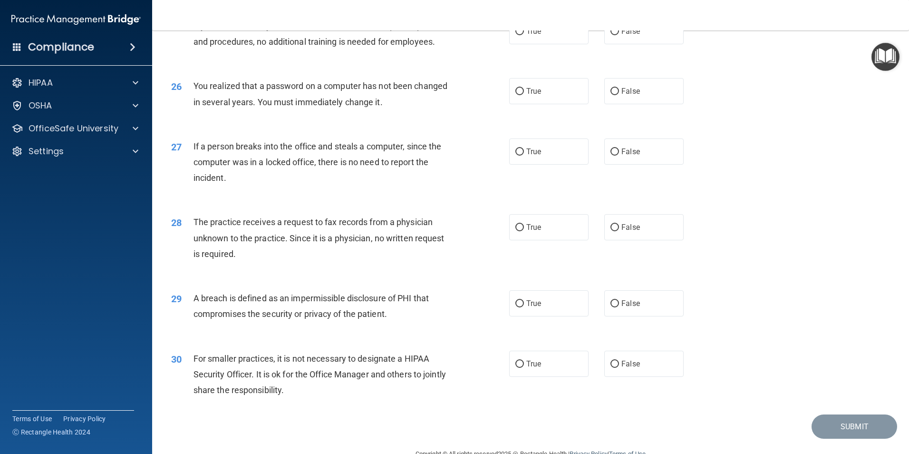
scroll to position [1759, 0]
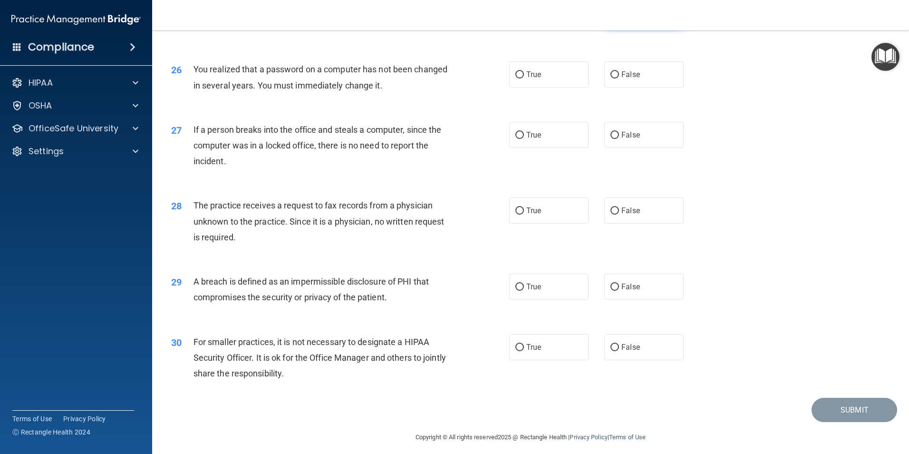
click at [611, 19] on input "False" at bounding box center [615, 14] width 9 height 7
radio input "true"
click at [518, 78] on input "True" at bounding box center [519, 74] width 9 height 7
radio input "true"
click at [518, 139] on input "True" at bounding box center [519, 135] width 9 height 7
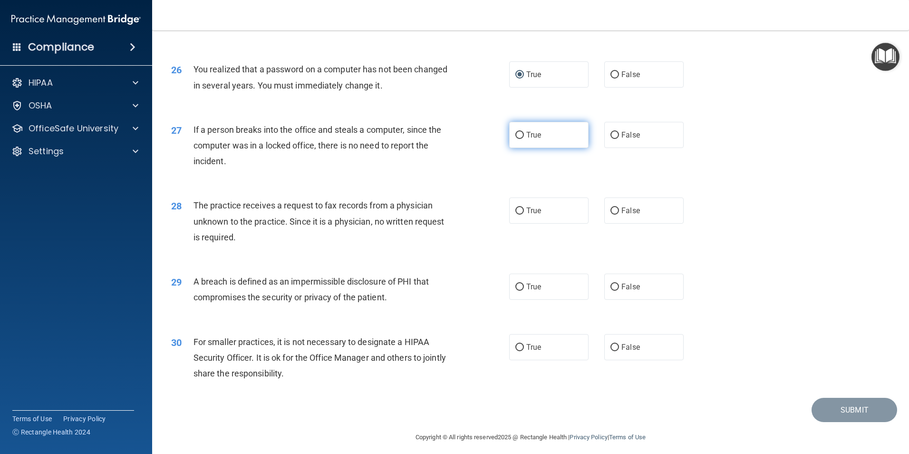
radio input "true"
click at [613, 148] on label "False" at bounding box center [643, 135] width 79 height 26
click at [613, 139] on input "False" at bounding box center [615, 135] width 9 height 7
radio input "true"
radio input "false"
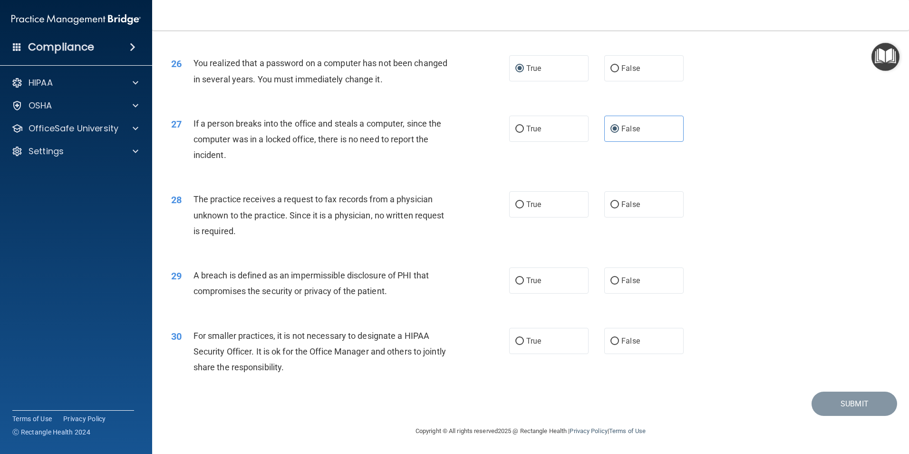
scroll to position [1813, 0]
click at [611, 204] on input "False" at bounding box center [615, 204] width 9 height 7
radio input "true"
click at [520, 282] on input "True" at bounding box center [519, 280] width 9 height 7
radio input "true"
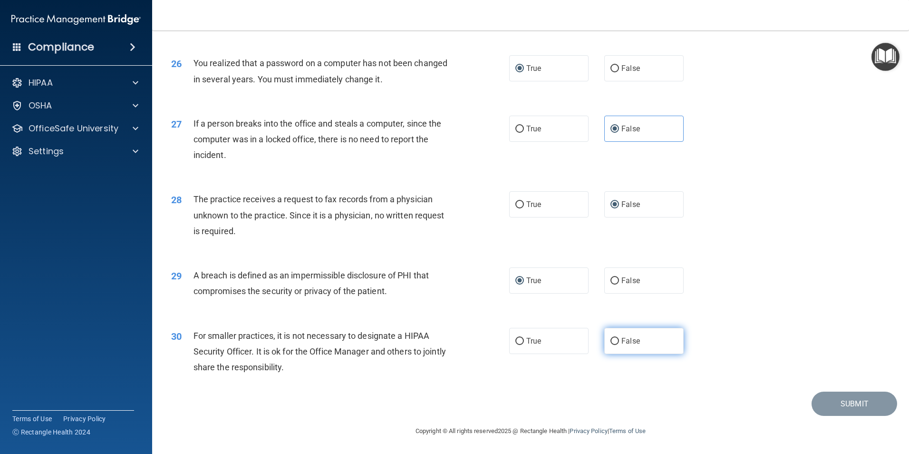
click at [611, 341] on input "False" at bounding box center [615, 341] width 9 height 7
radio input "true"
click at [843, 401] on button "Submit" at bounding box center [855, 403] width 86 height 24
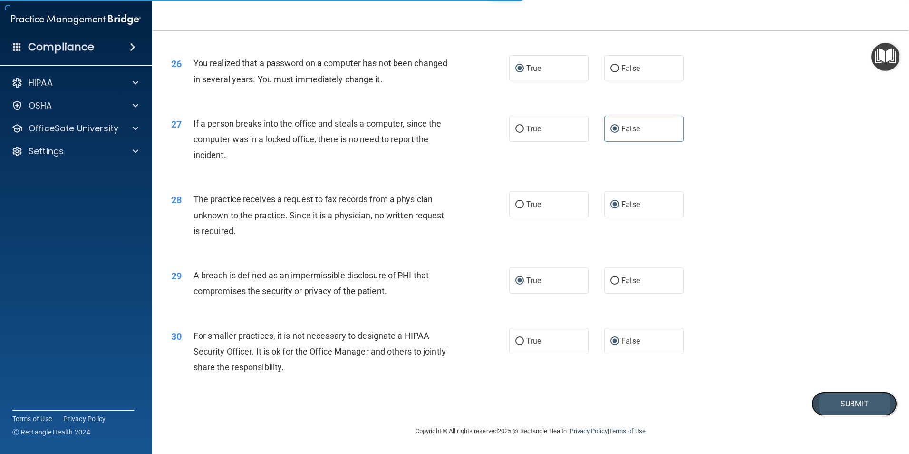
click at [841, 405] on button "Submit" at bounding box center [855, 403] width 86 height 24
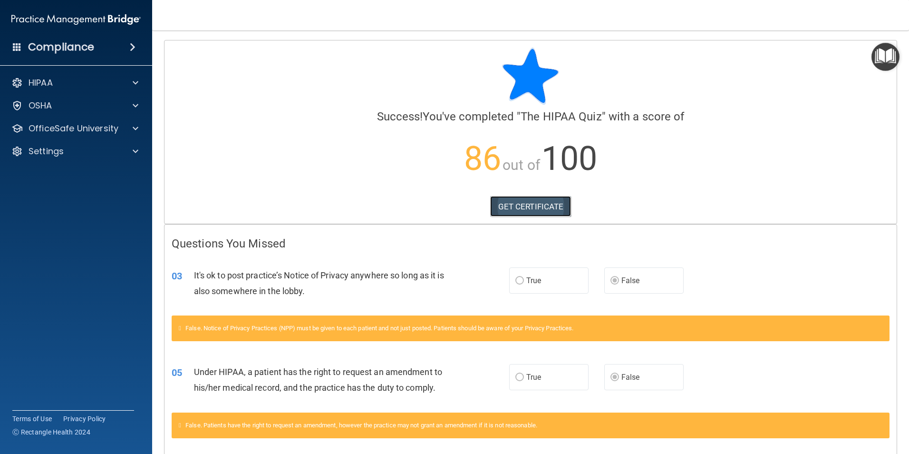
click at [535, 199] on link "GET CERTIFICATE" at bounding box center [530, 206] width 81 height 21
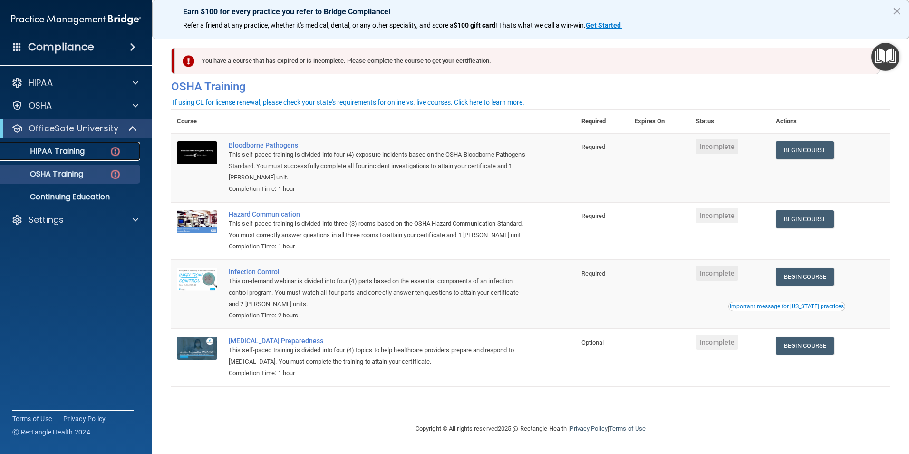
click at [73, 148] on p "HIPAA Training" at bounding box center [45, 151] width 78 height 10
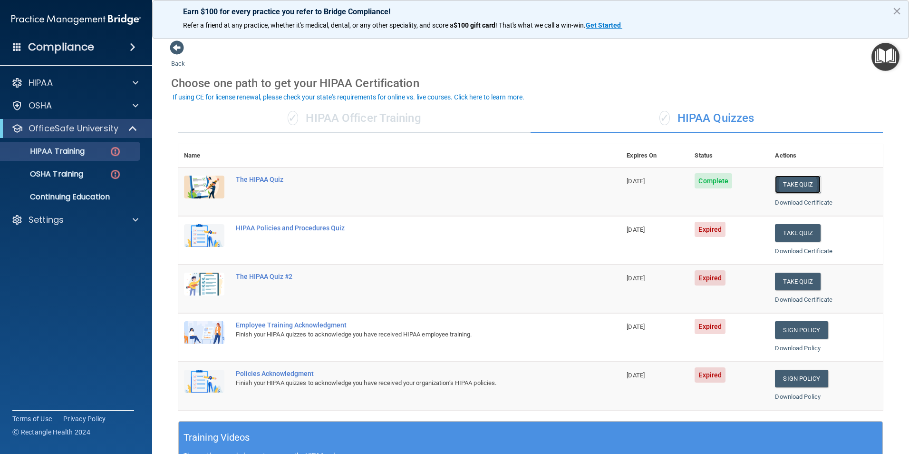
click at [797, 181] on button "Take Quiz" at bounding box center [798, 184] width 46 height 18
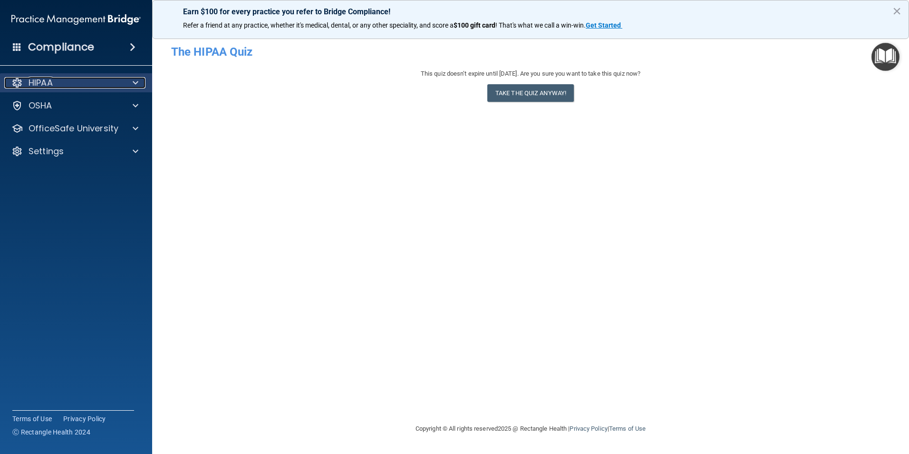
click at [46, 81] on p "HIPAA" at bounding box center [41, 82] width 24 height 11
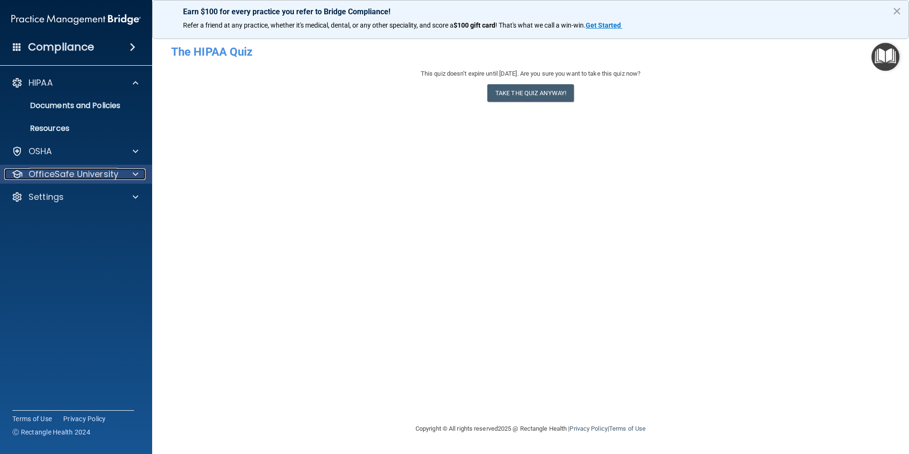
click at [52, 173] on p "OfficeSafe University" at bounding box center [74, 173] width 90 height 11
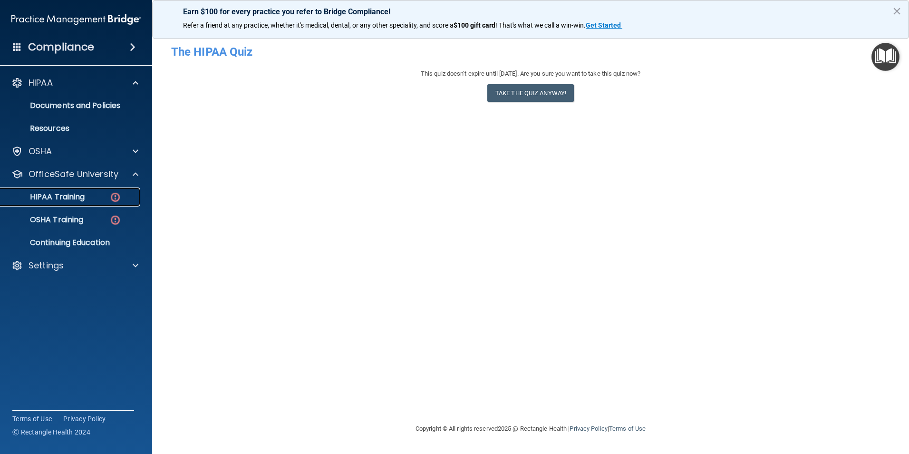
click at [61, 193] on p "HIPAA Training" at bounding box center [45, 197] width 78 height 10
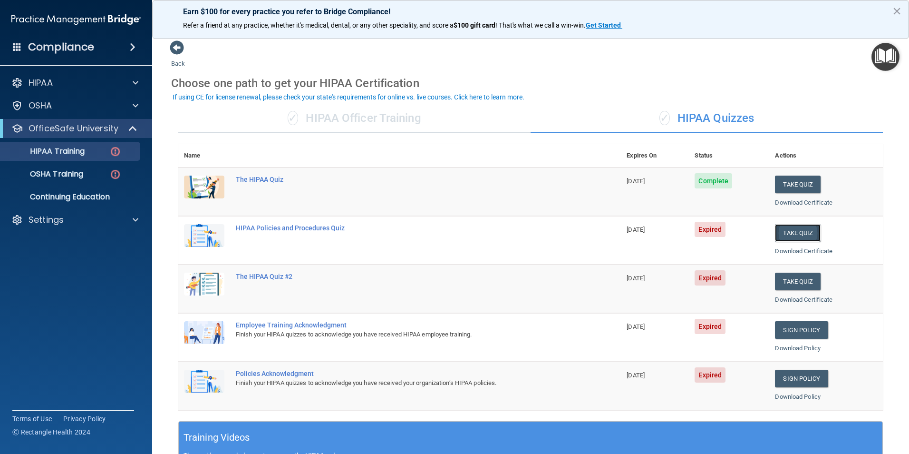
click at [779, 233] on button "Take Quiz" at bounding box center [798, 233] width 46 height 18
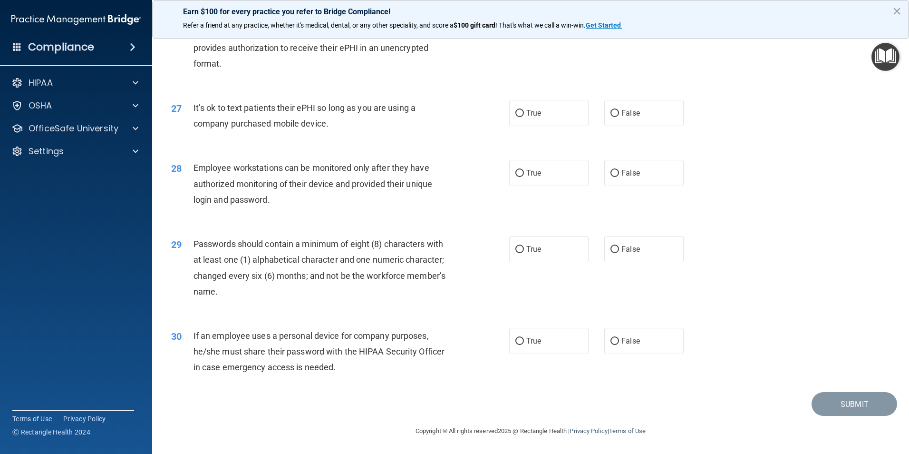
scroll to position [1934, 0]
